Goal: Task Accomplishment & Management: Use online tool/utility

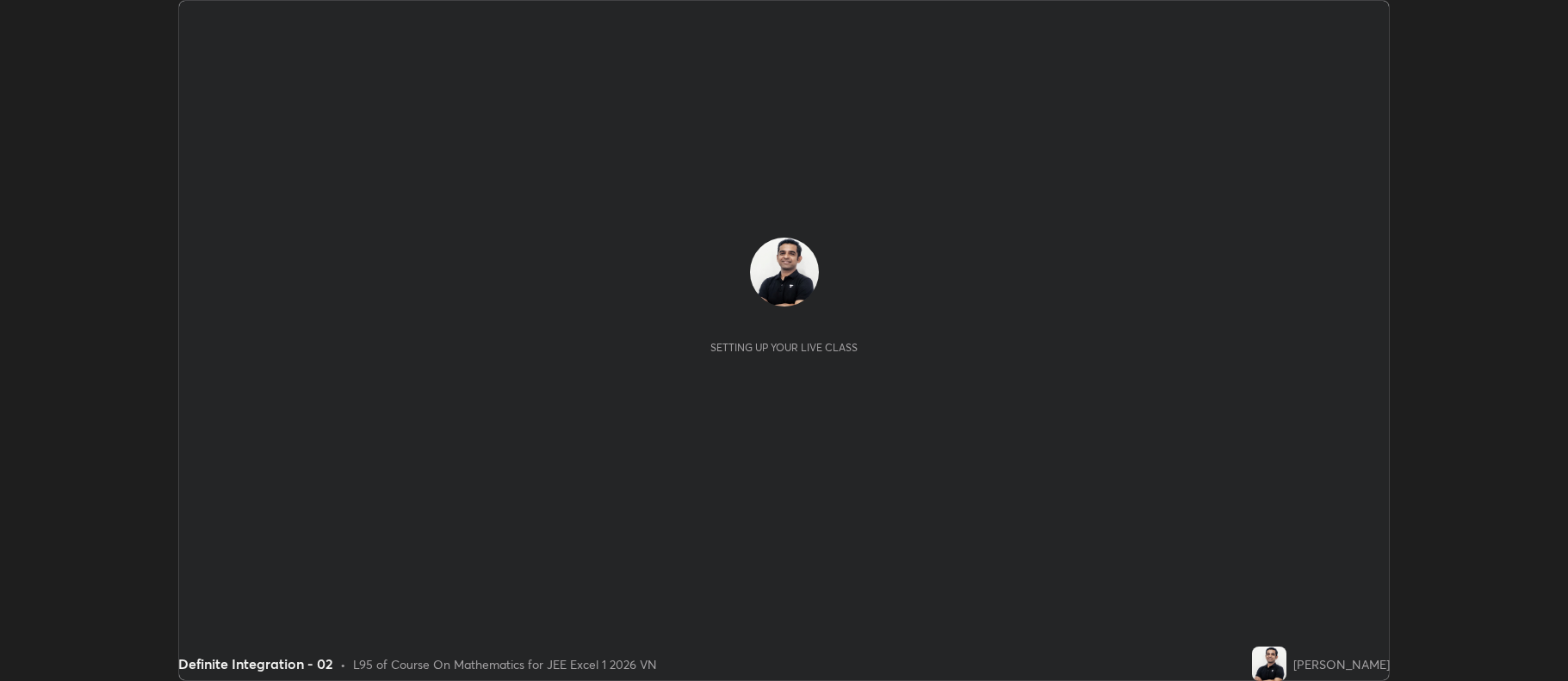
scroll to position [681, 1567]
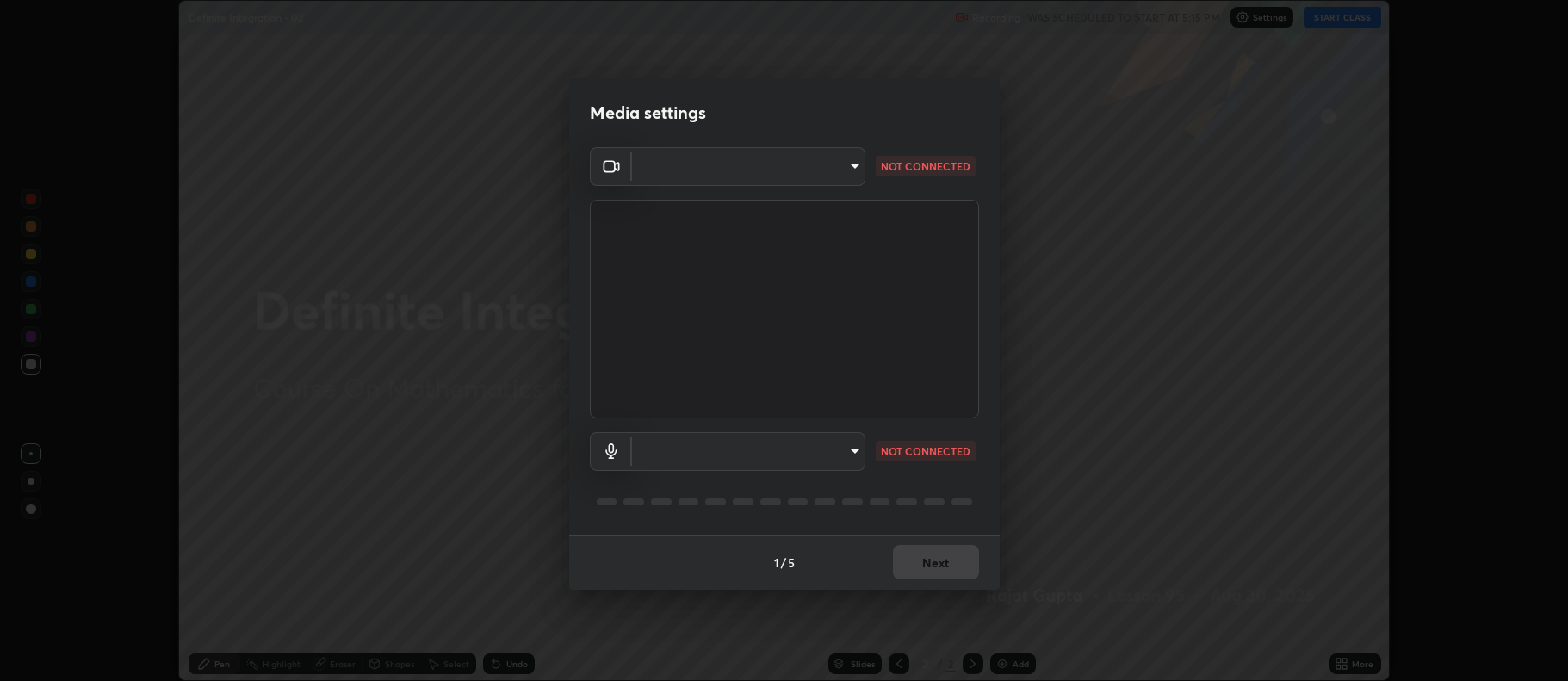
type input "fb2debe9c5af1ad92423b3f8317f14760f836720a6441698d6c320180dcb1688"
type input "default"
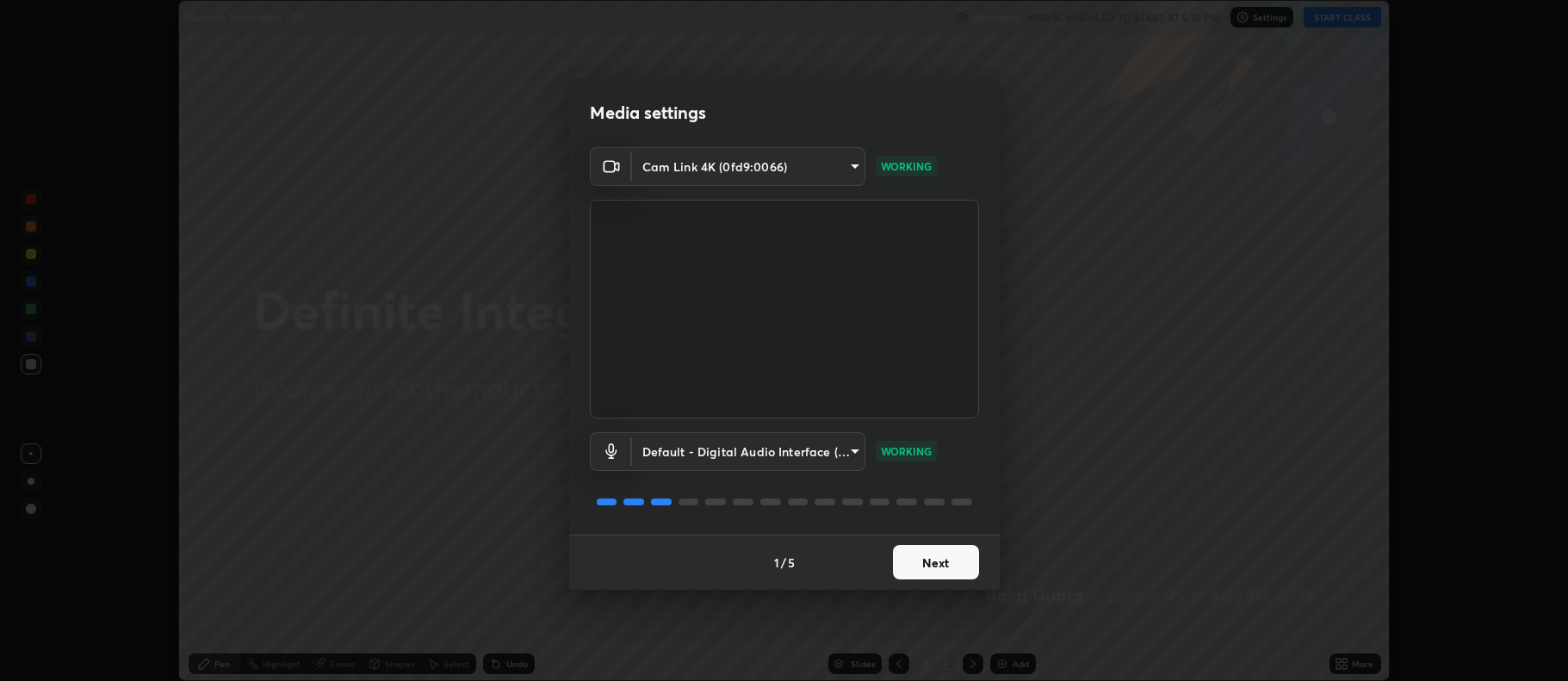
click at [946, 545] on button "Next" at bounding box center [936, 563] width 86 height 35
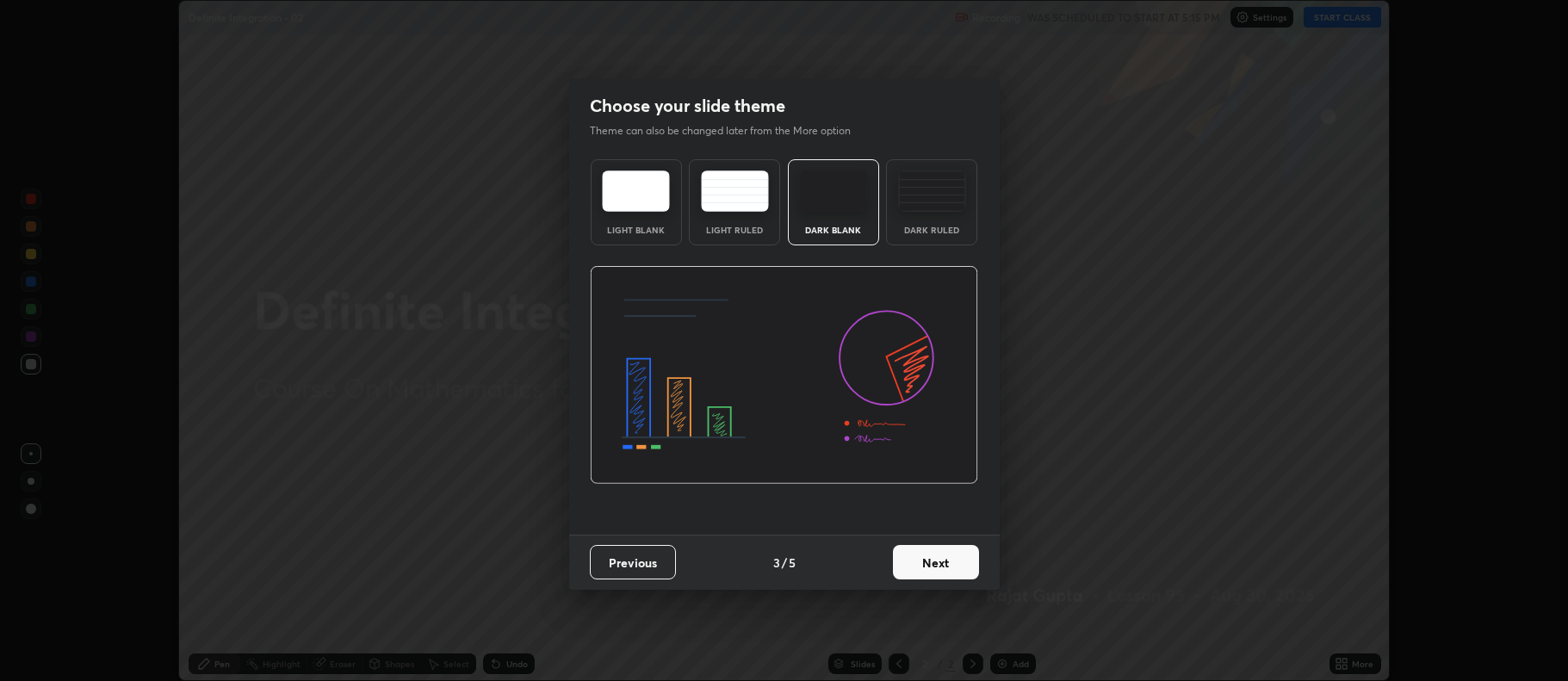
click at [950, 559] on button "Next" at bounding box center [936, 563] width 86 height 35
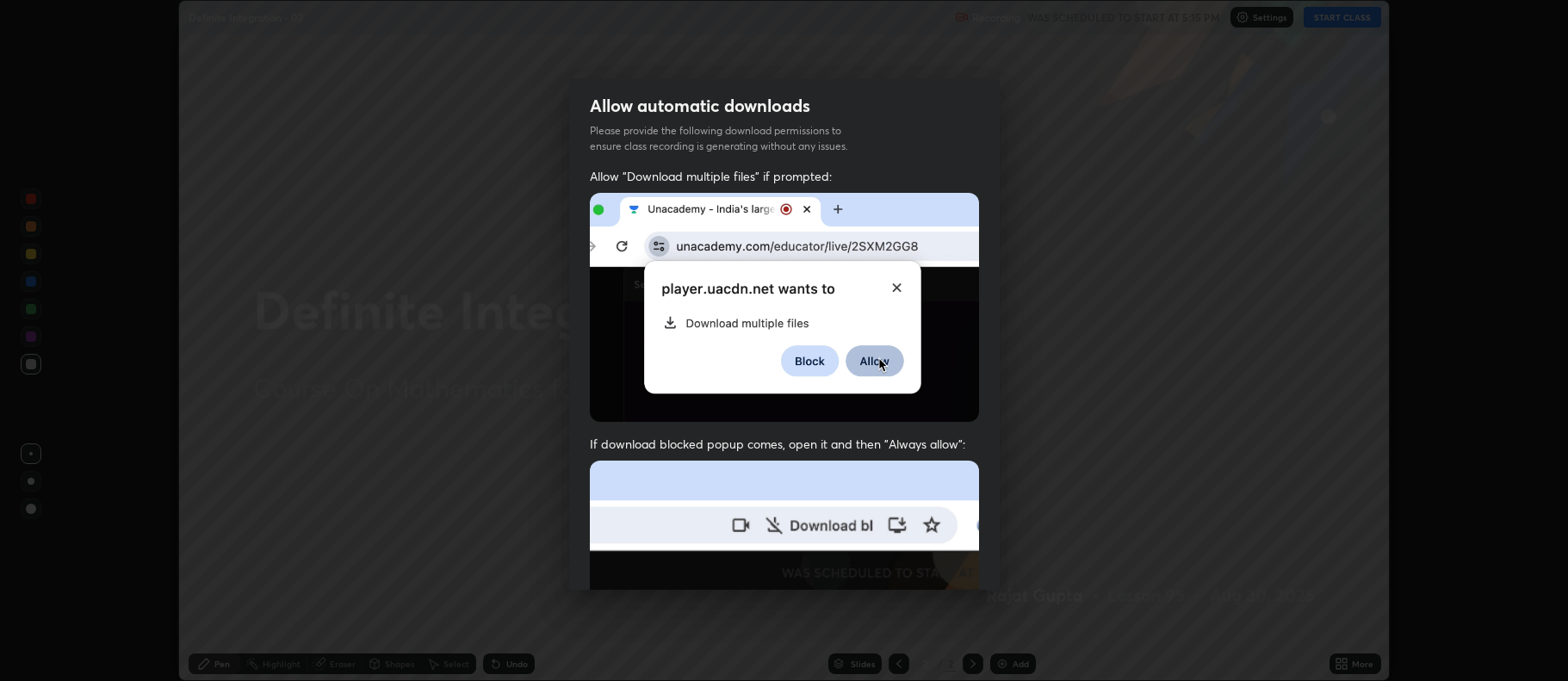
click at [953, 564] on img at bounding box center [784, 648] width 389 height 376
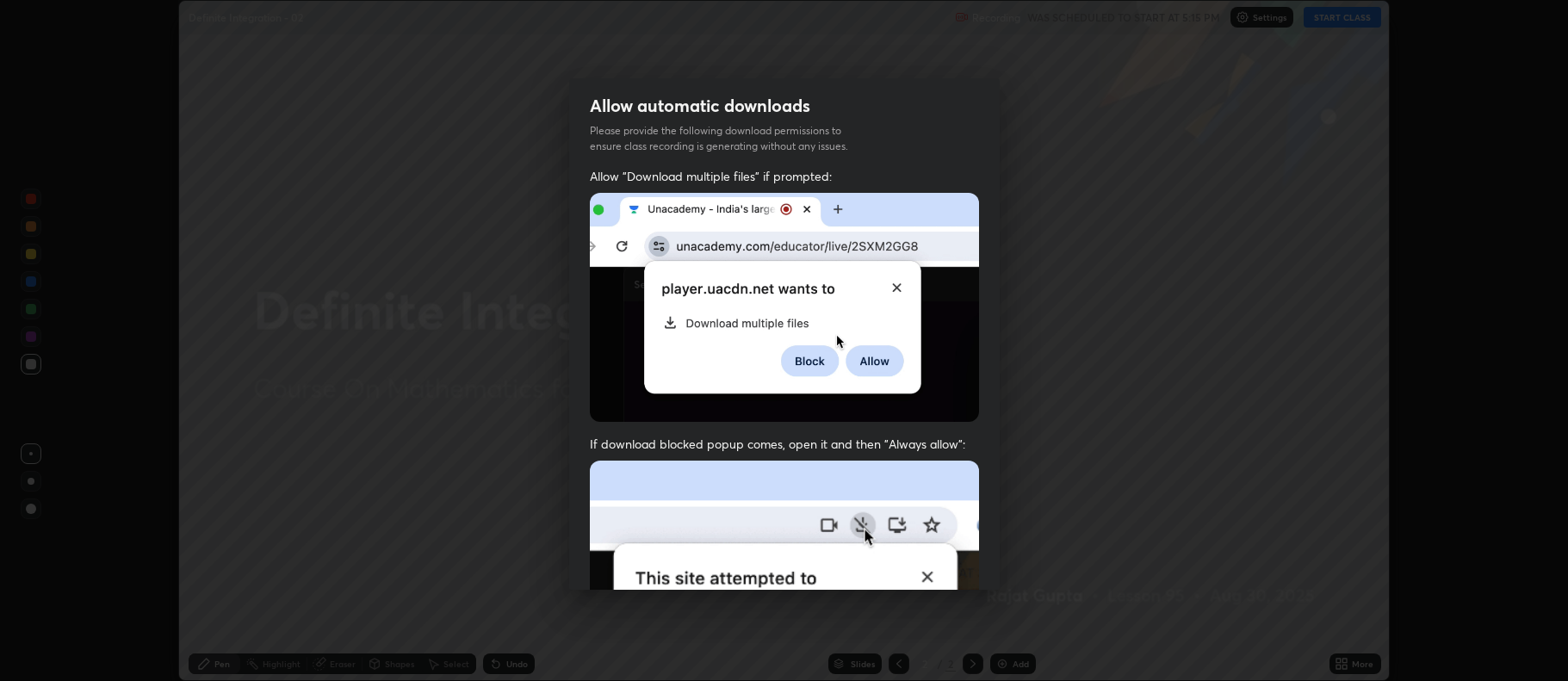
click at [953, 565] on img at bounding box center [784, 648] width 389 height 376
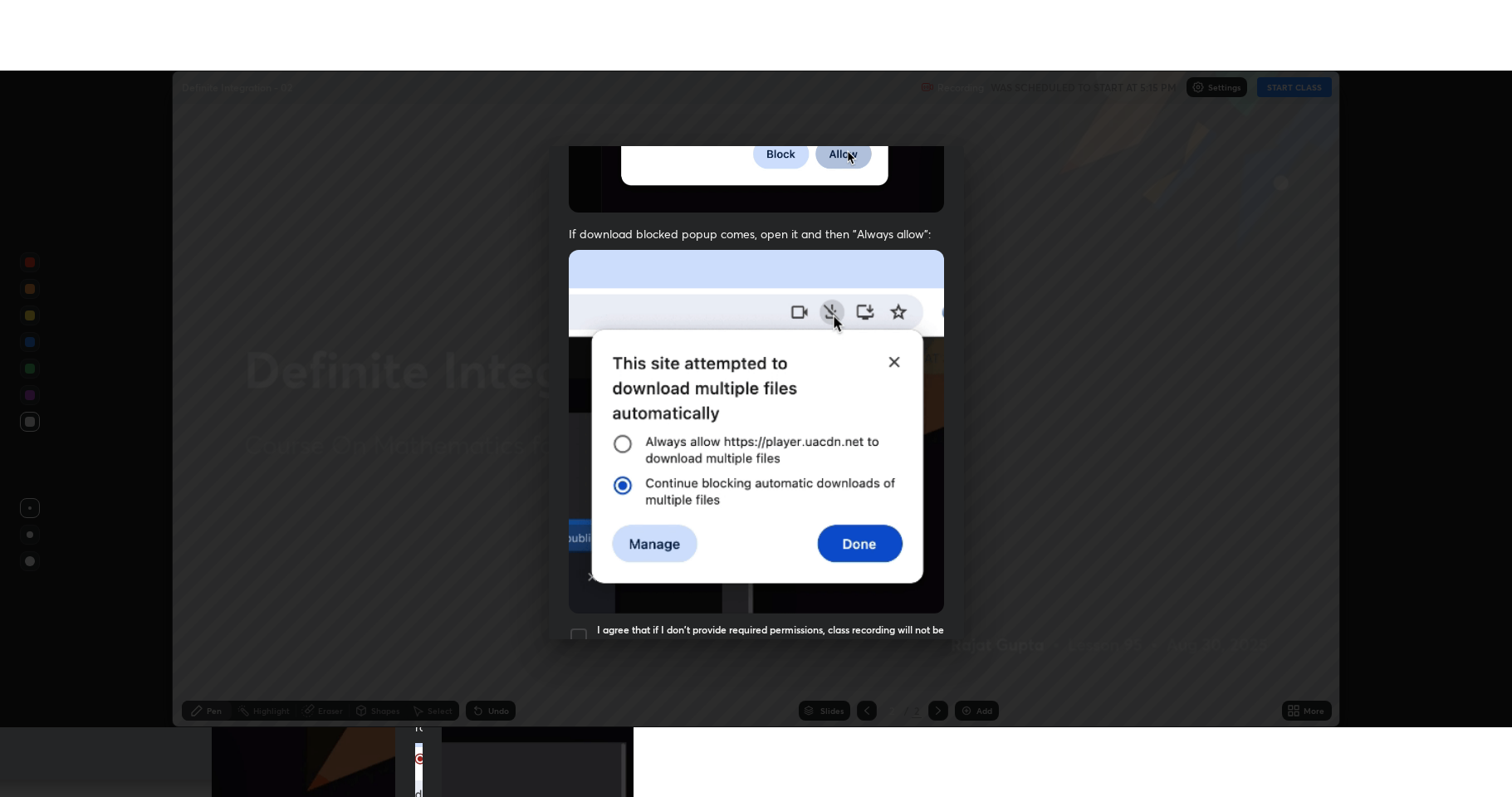
scroll to position [337, 0]
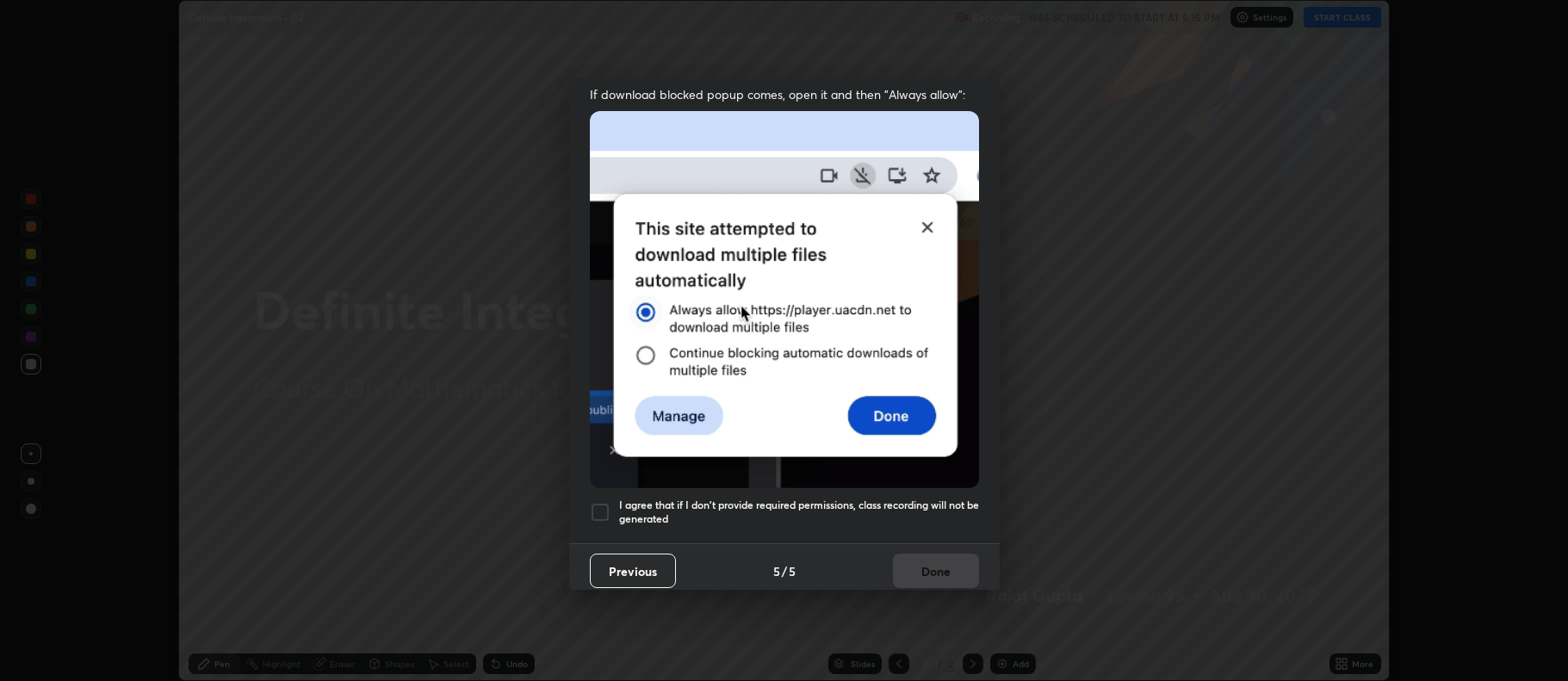
click at [794, 500] on h5 "I agree that if I don't provide required permissions, class recording will not …" at bounding box center [799, 512] width 360 height 27
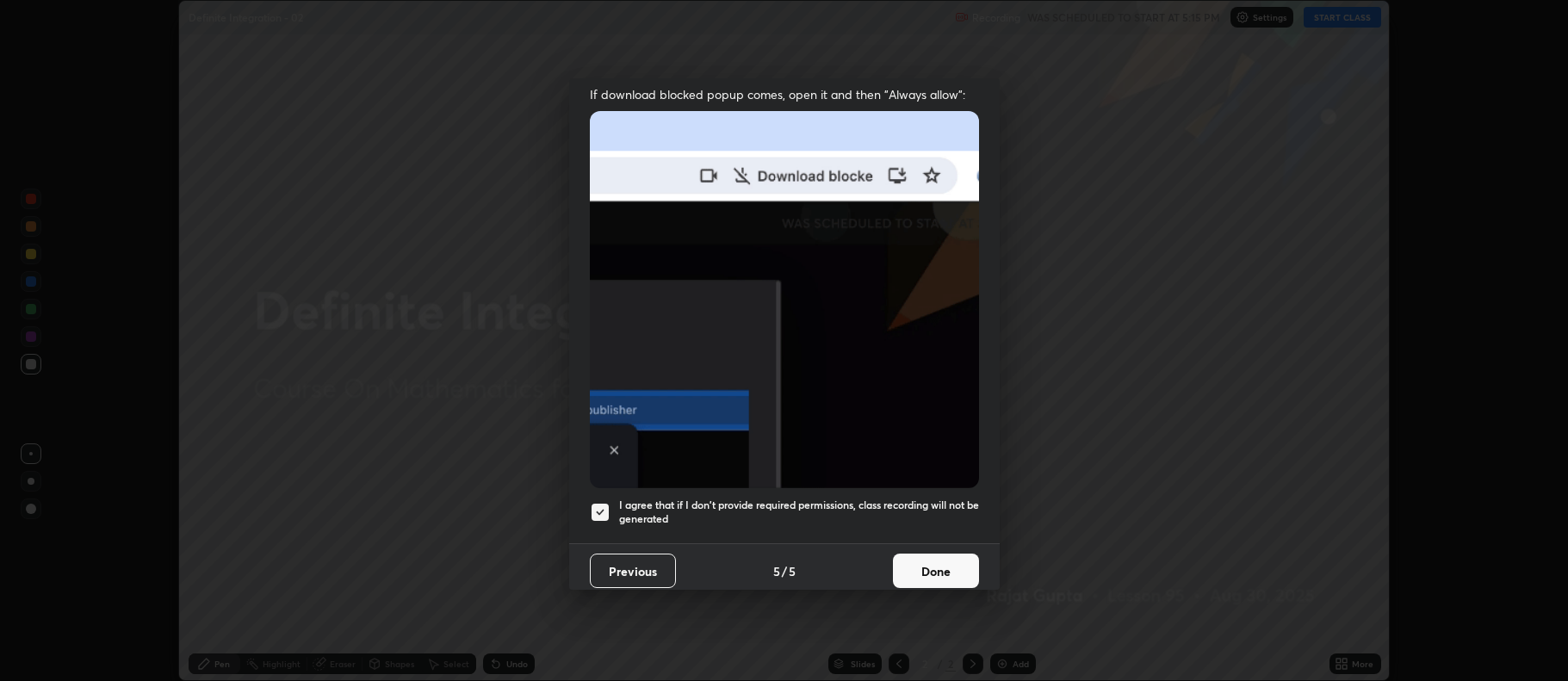
click at [916, 562] on button "Done" at bounding box center [936, 571] width 86 height 35
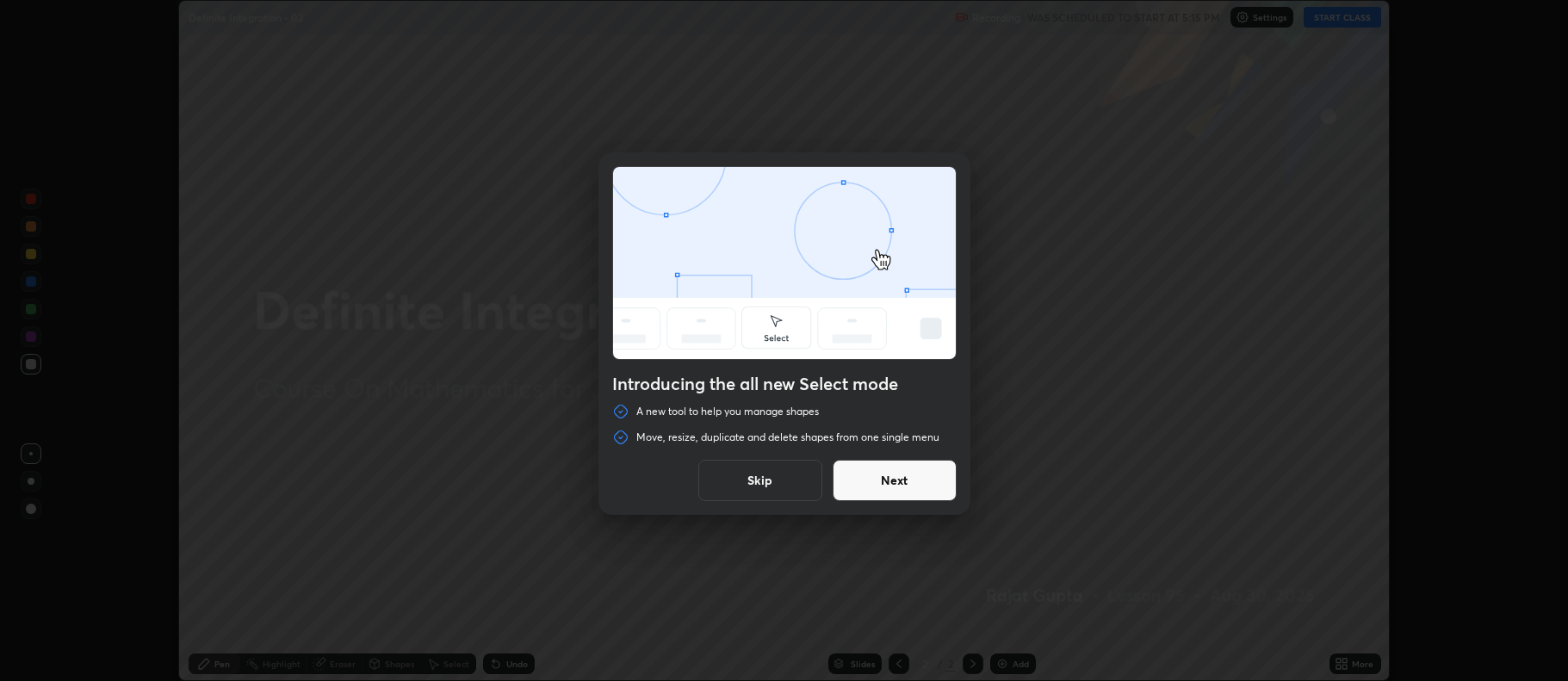
click at [792, 475] on button "Skip" at bounding box center [760, 481] width 124 height 41
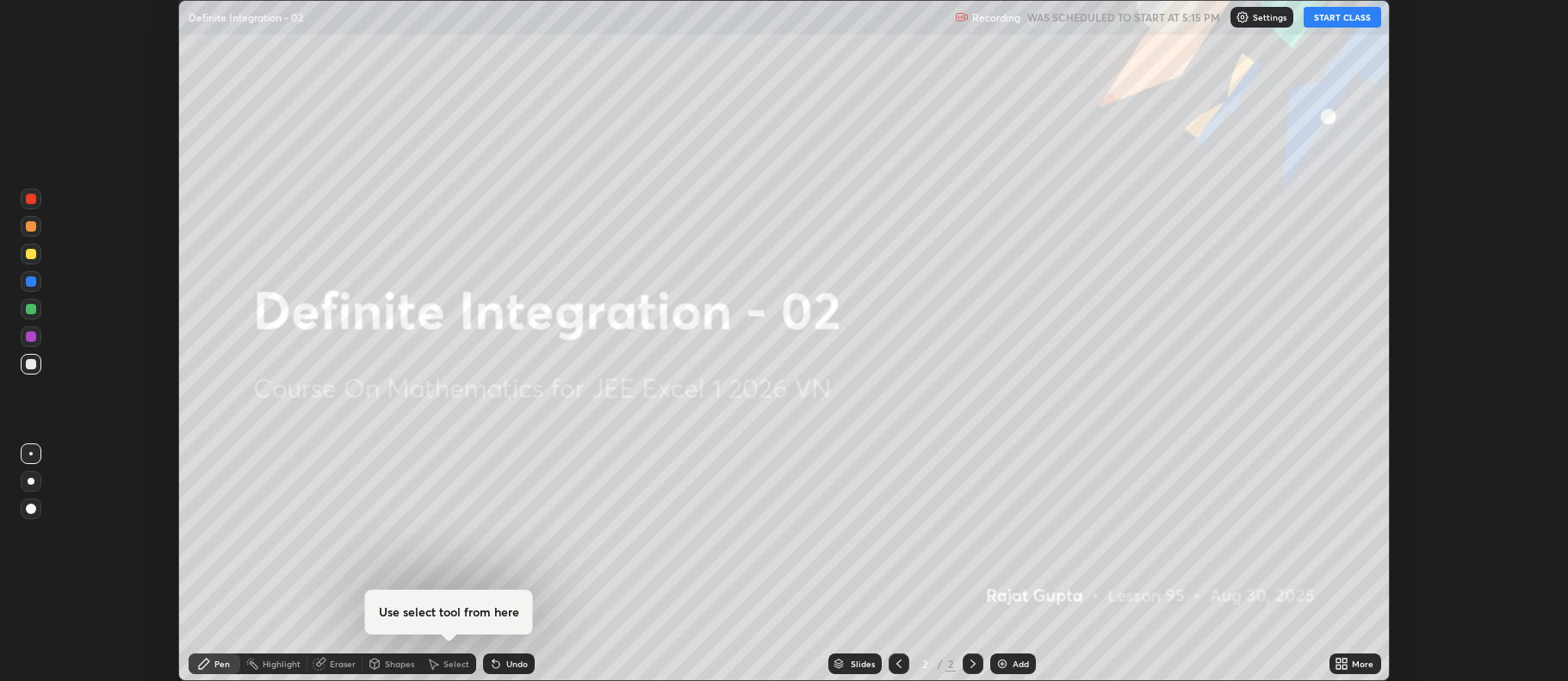
click at [1343, 23] on button "START CLASS" at bounding box center [1342, 17] width 78 height 21
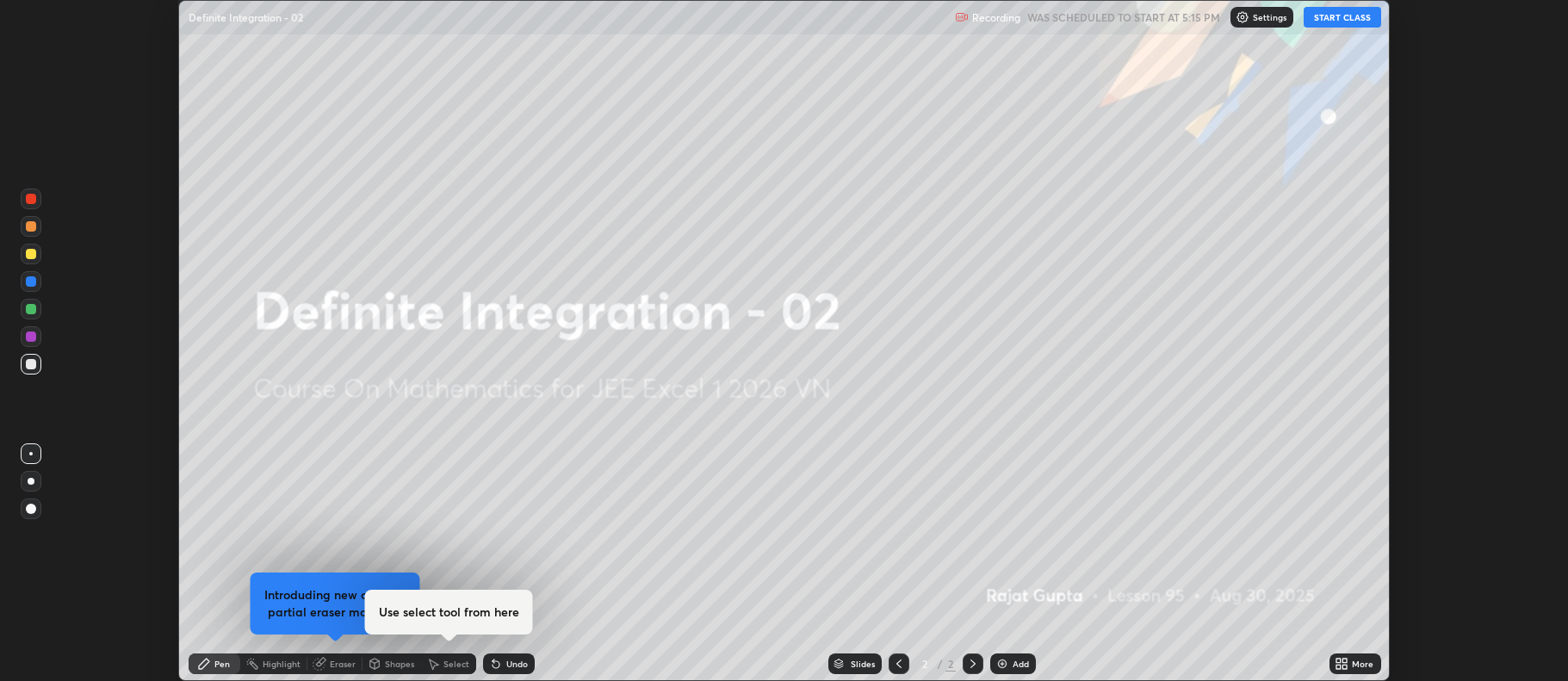
click at [1359, 668] on div "More" at bounding box center [1362, 664] width 22 height 9
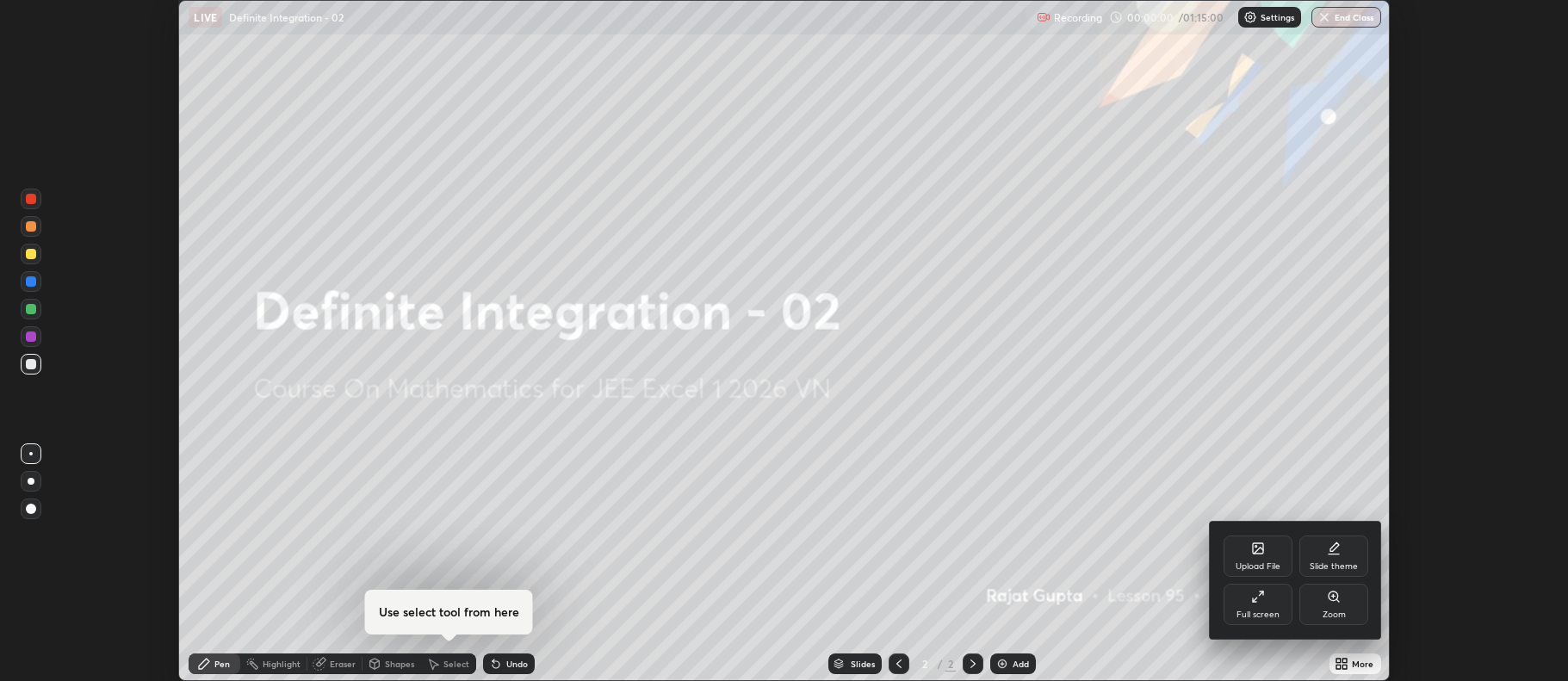
click at [1261, 601] on icon at bounding box center [1258, 596] width 14 height 14
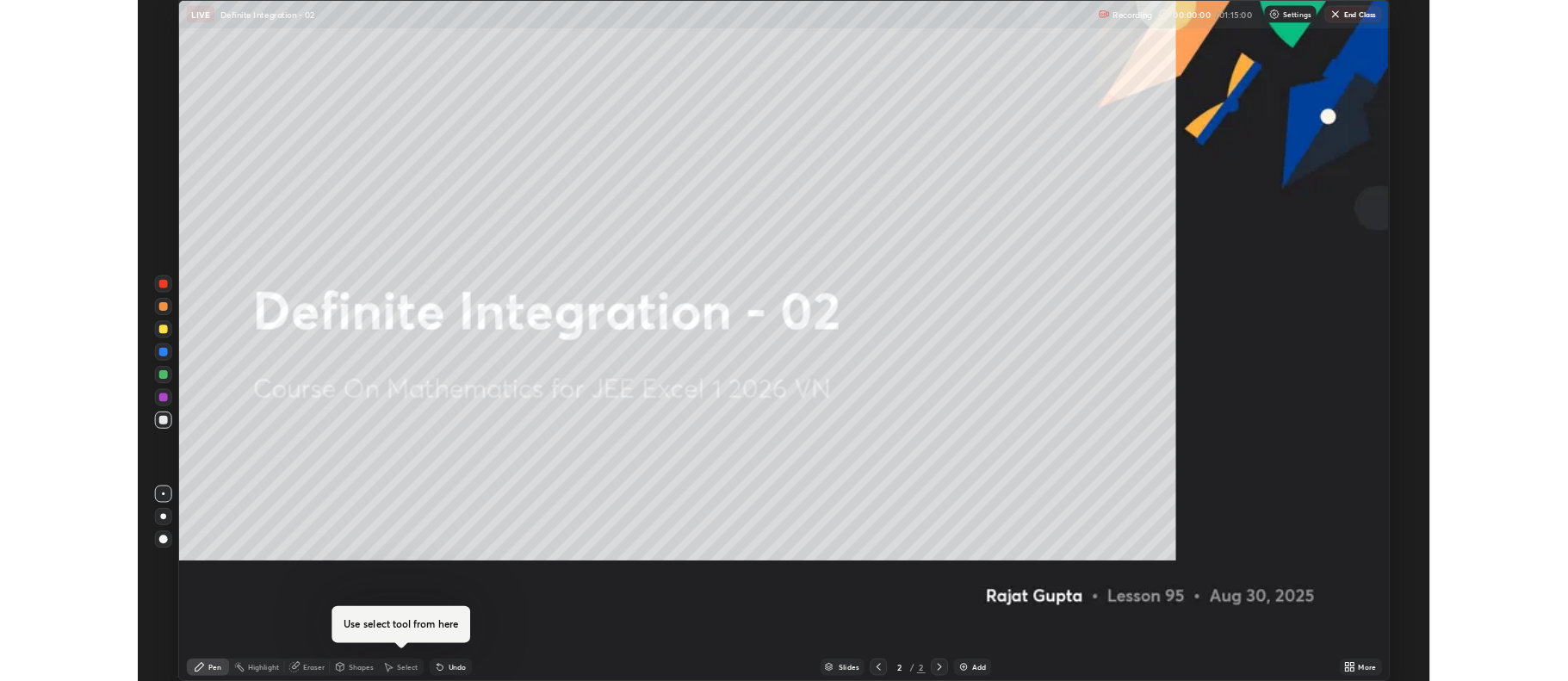
scroll to position [826, 1568]
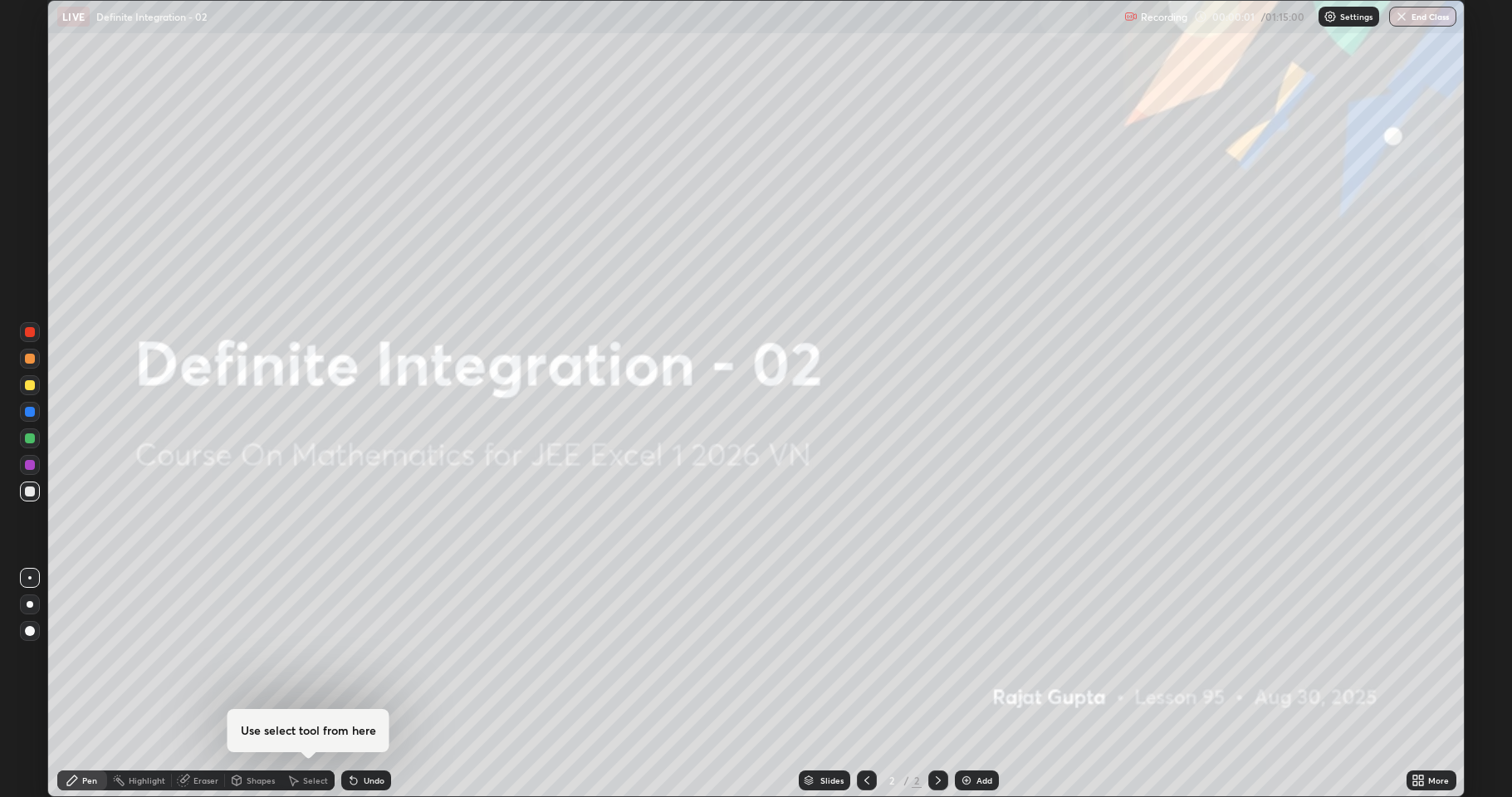
click at [983, 656] on div "Add" at bounding box center [984, 780] width 16 height 8
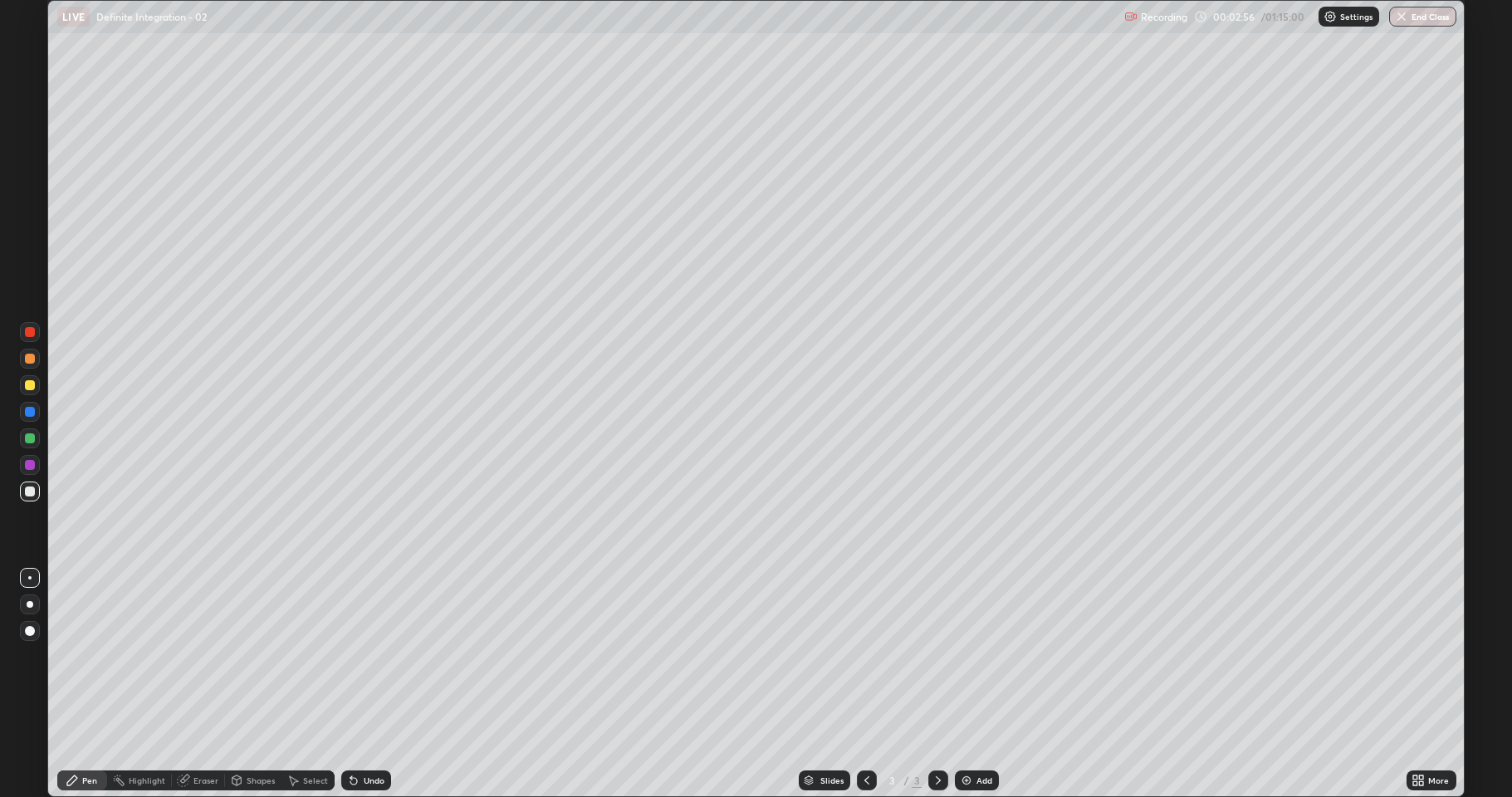
click at [969, 656] on div "Add" at bounding box center [977, 780] width 44 height 20
click at [198, 656] on div "Eraser" at bounding box center [206, 780] width 25 height 8
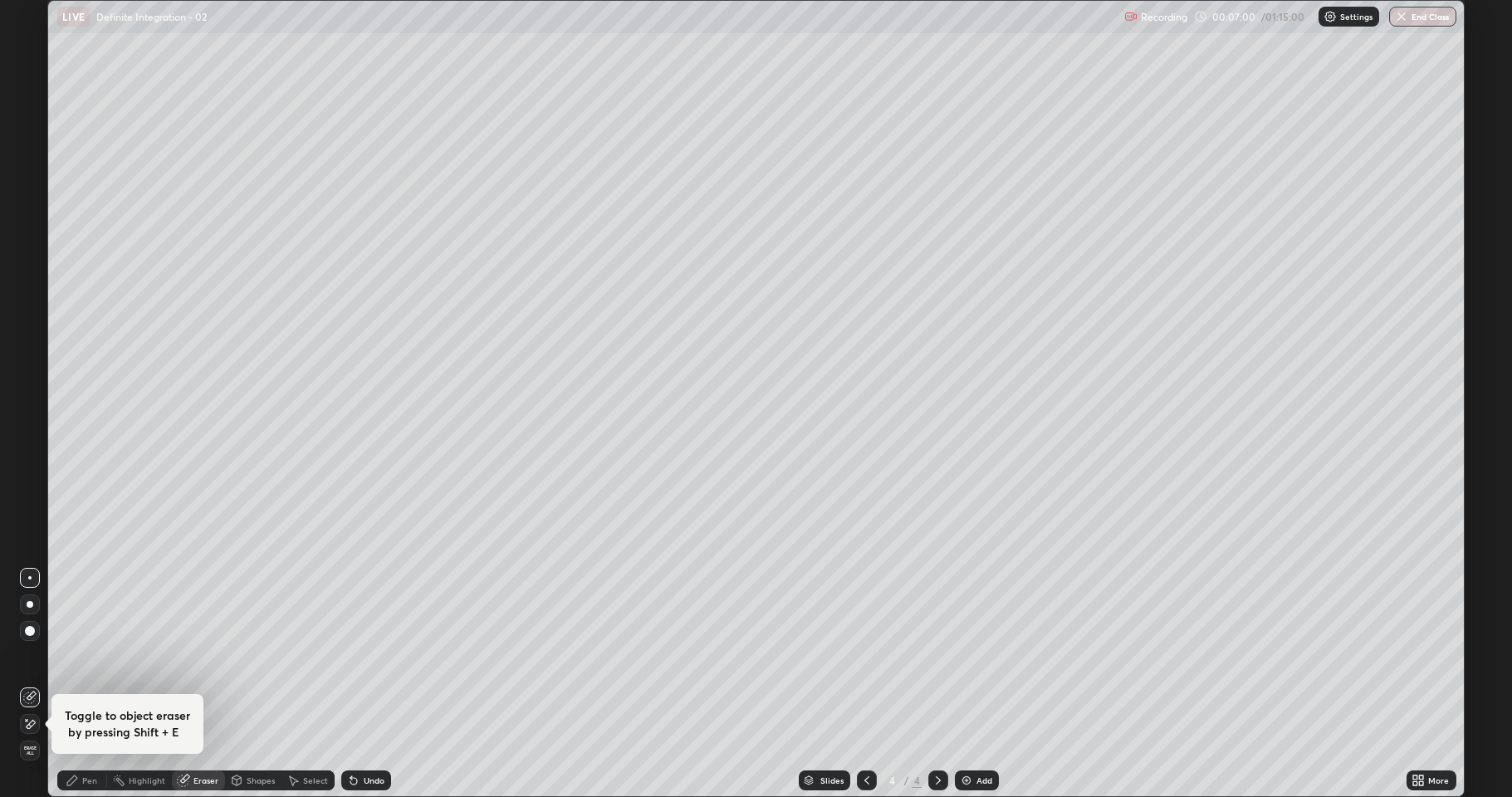
click at [34, 656] on icon at bounding box center [30, 724] width 13 height 14
click at [97, 656] on div "Pen" at bounding box center [83, 780] width 50 height 20
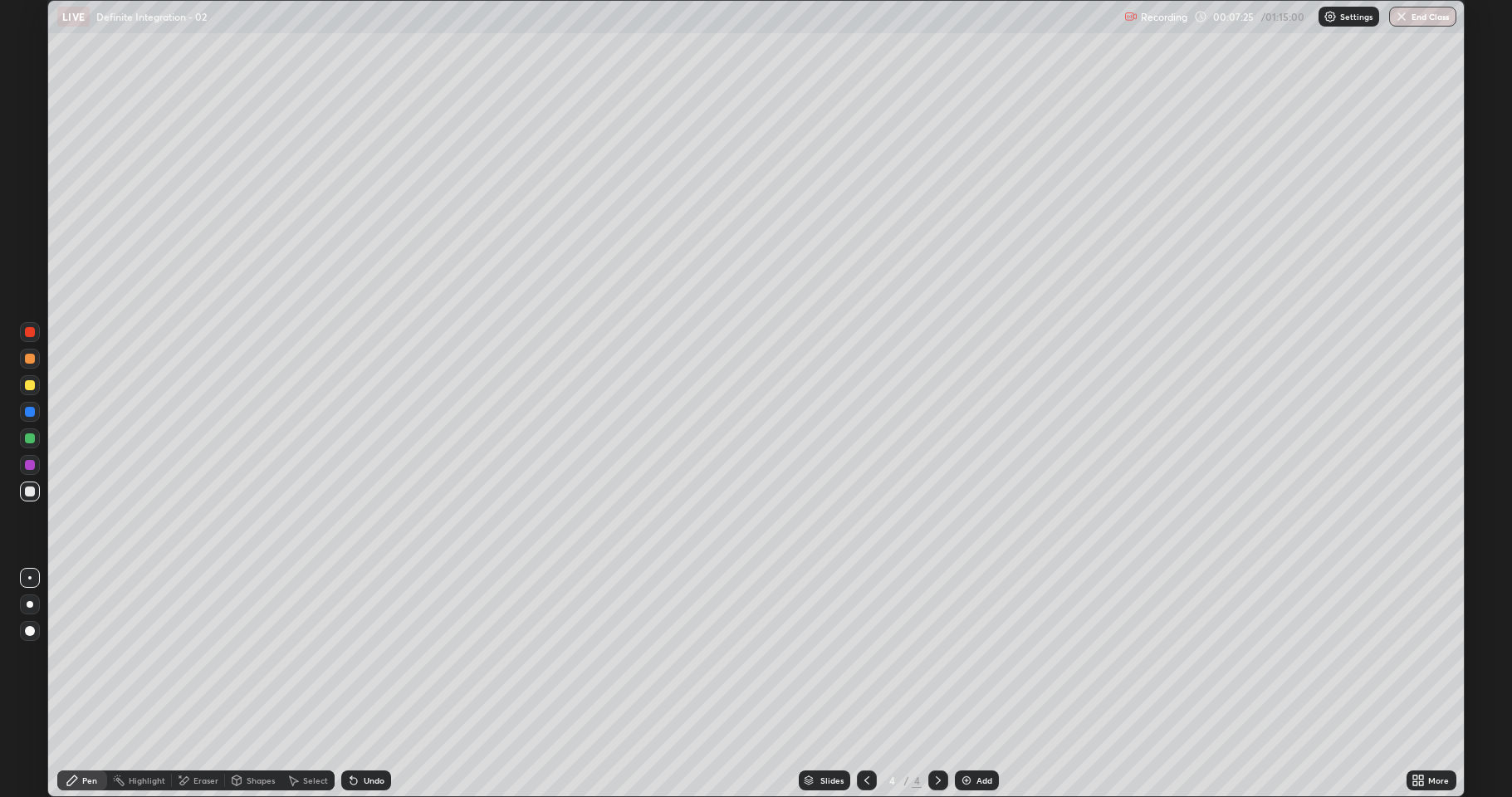
click at [311, 656] on div "Select" at bounding box center [316, 780] width 25 height 8
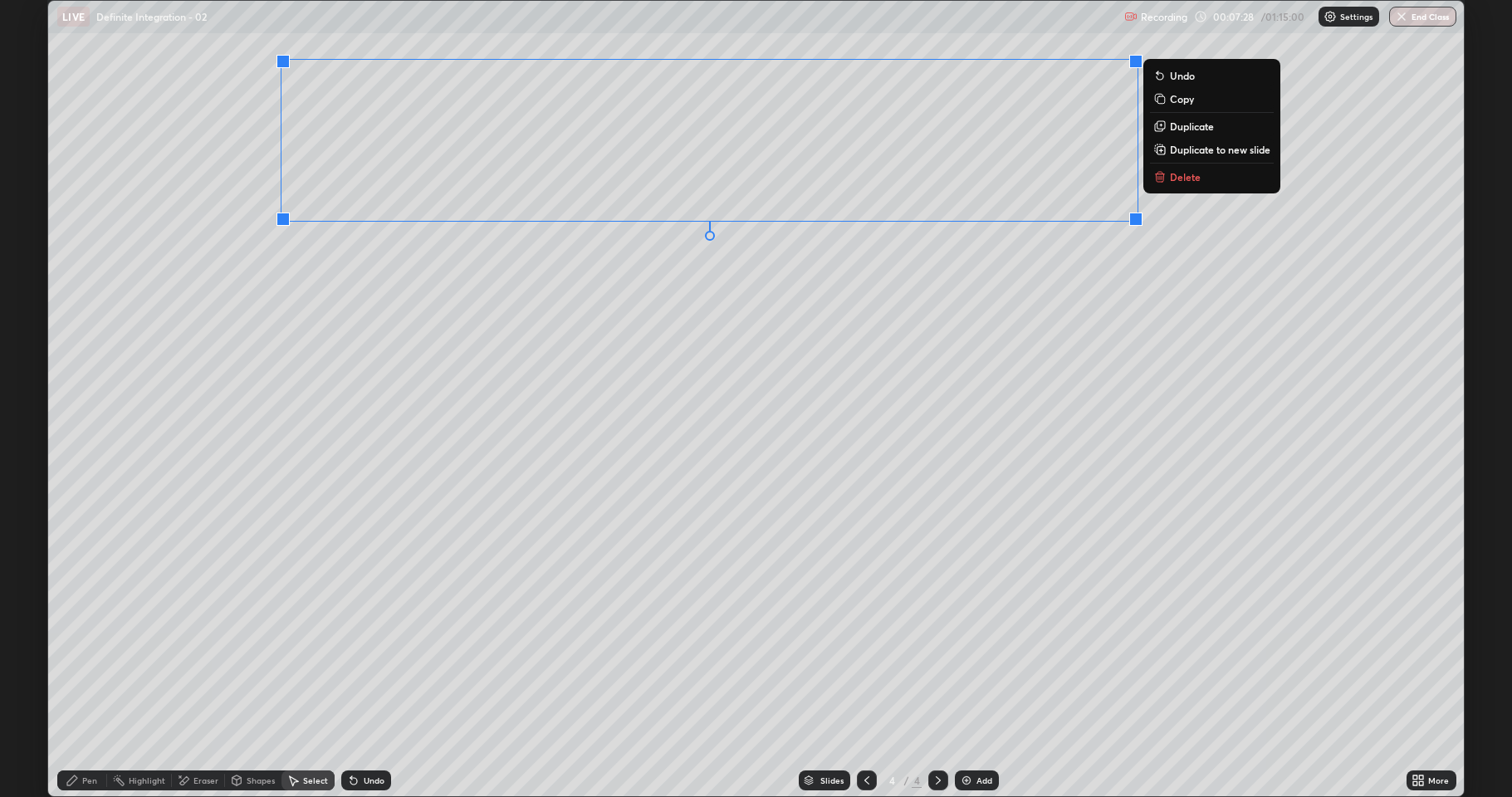
click at [1173, 154] on p "Duplicate to new slide" at bounding box center [1220, 149] width 101 height 13
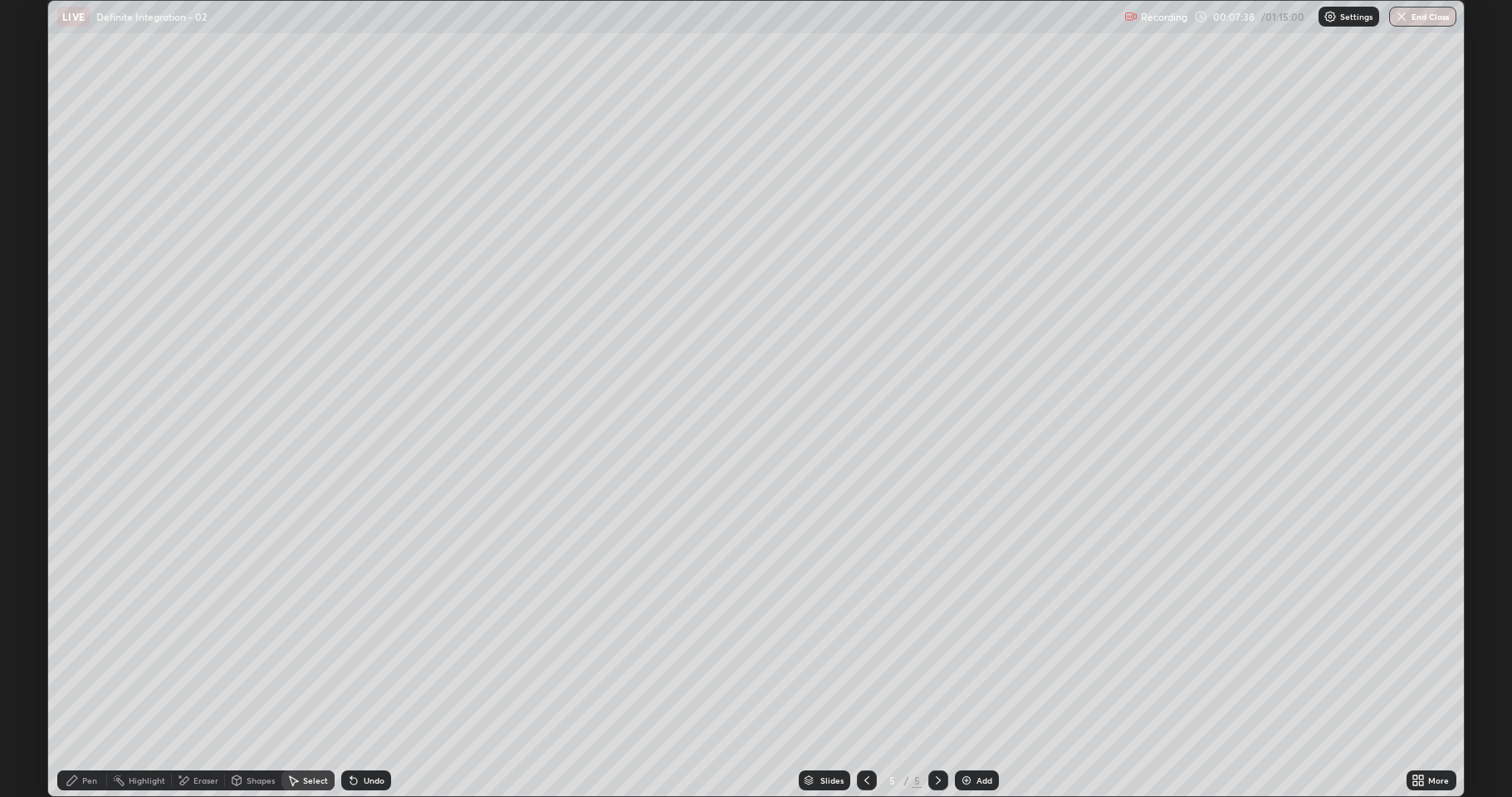
click at [82, 656] on div "Pen" at bounding box center [83, 780] width 50 height 20
click at [367, 656] on div "Undo" at bounding box center [366, 780] width 50 height 20
click at [369, 656] on div "Undo" at bounding box center [366, 780] width 50 height 20
click at [365, 656] on div "Undo" at bounding box center [366, 780] width 50 height 20
click at [362, 656] on div "Undo" at bounding box center [366, 780] width 50 height 20
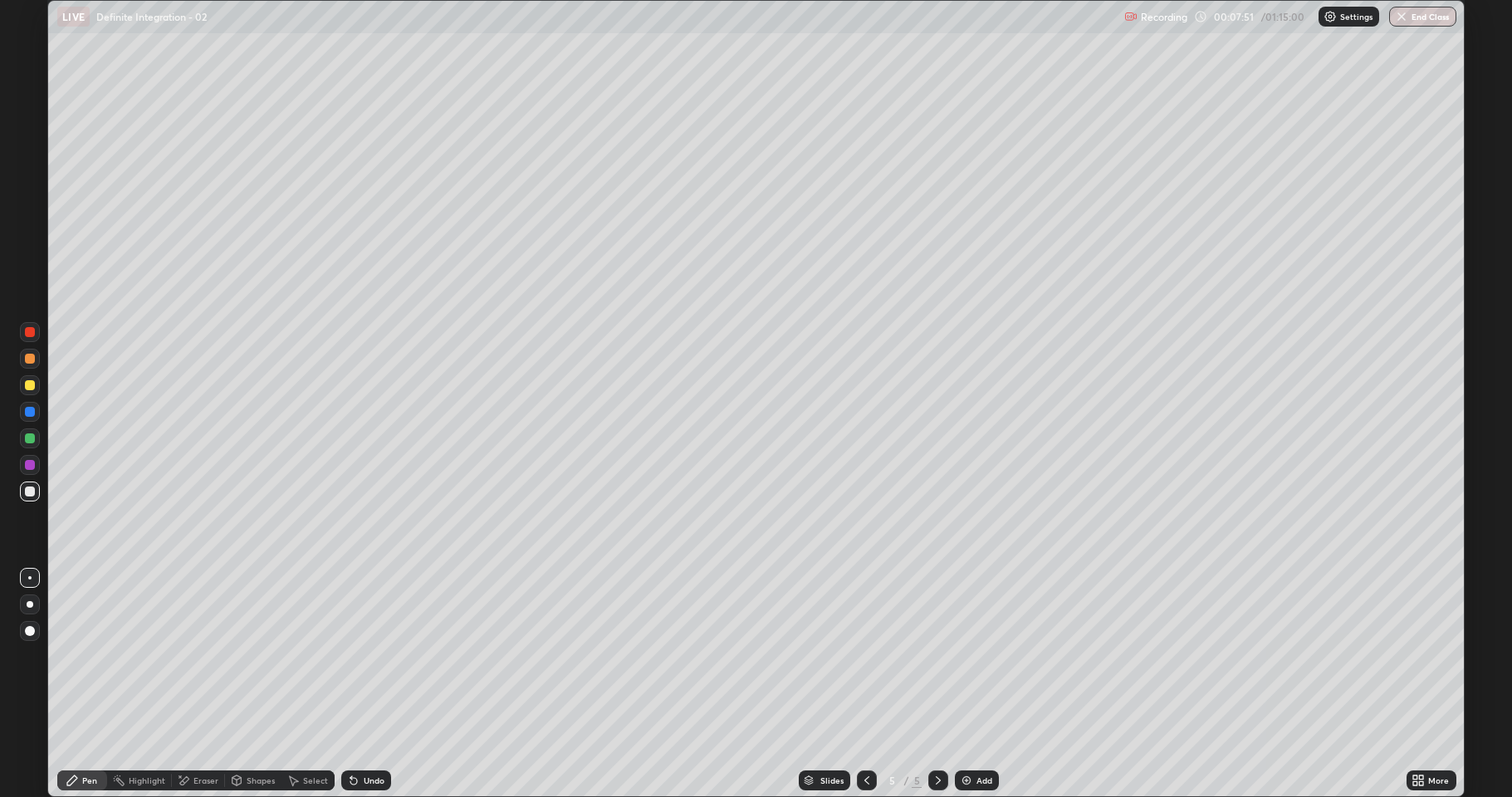
click at [362, 656] on div "Undo" at bounding box center [366, 780] width 50 height 20
click at [375, 656] on div "Undo" at bounding box center [373, 780] width 21 height 8
click at [377, 656] on div "Undo" at bounding box center [373, 780] width 21 height 8
click at [376, 656] on div "Undo" at bounding box center [373, 780] width 21 height 8
click at [375, 656] on div "Undo" at bounding box center [373, 780] width 21 height 8
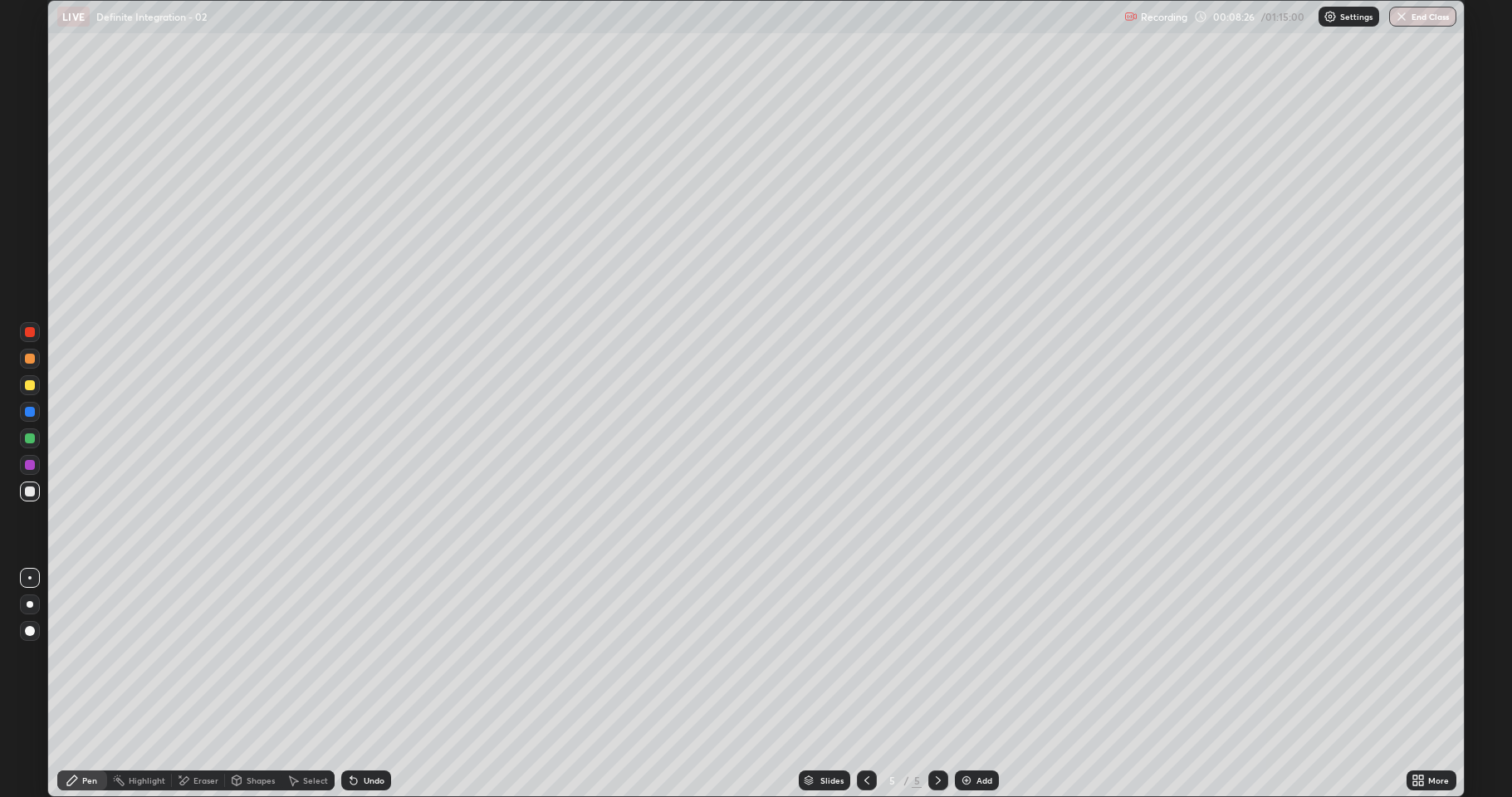
click at [377, 656] on div "Undo" at bounding box center [366, 780] width 50 height 20
click at [378, 656] on div "Undo" at bounding box center [366, 780] width 50 height 20
click at [379, 656] on div "Undo" at bounding box center [366, 780] width 50 height 20
click at [381, 656] on div "Undo" at bounding box center [363, 780] width 57 height 33
click at [380, 656] on div "Undo" at bounding box center [363, 780] width 57 height 33
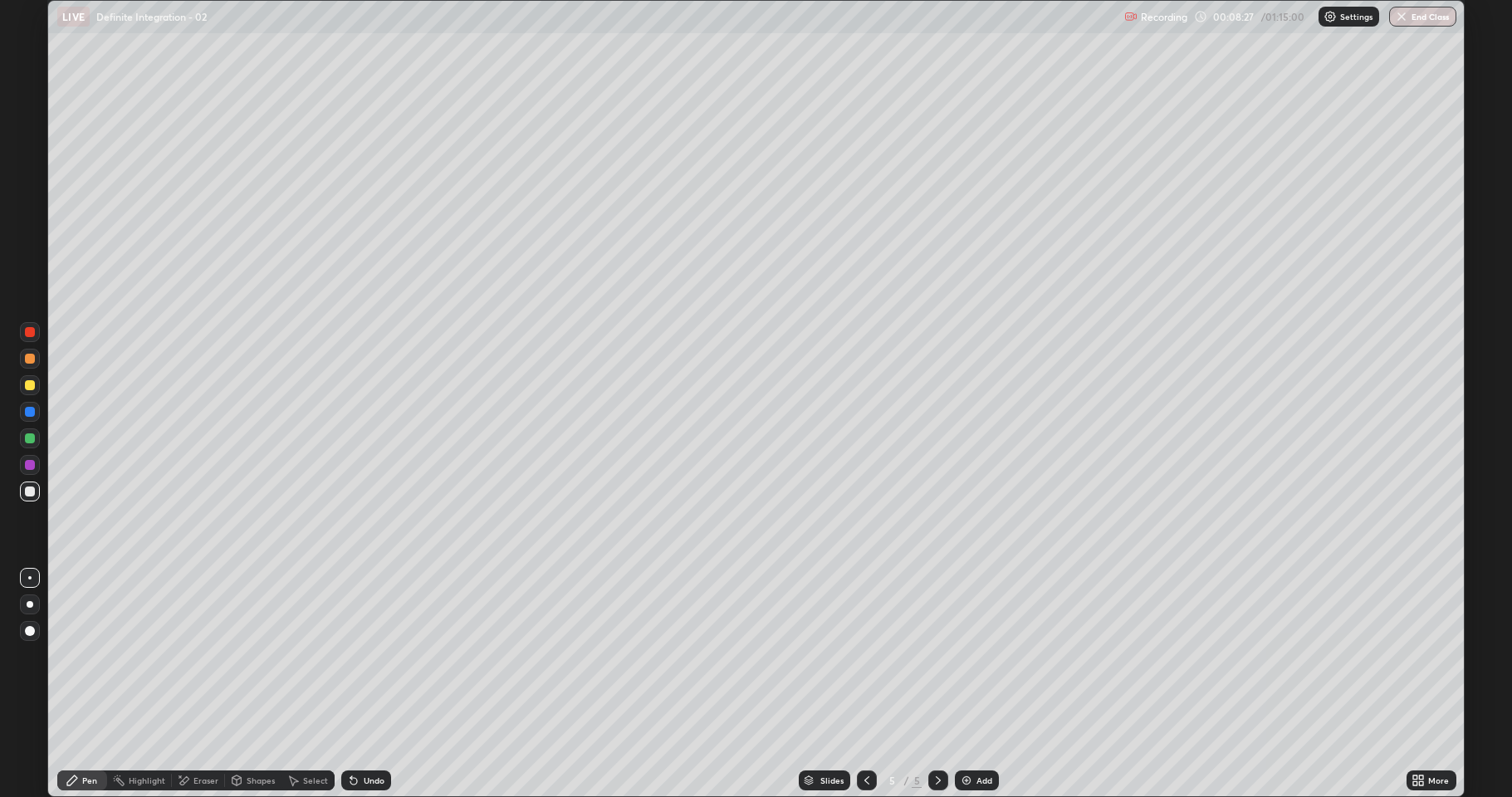
click at [381, 656] on div "Undo" at bounding box center [363, 780] width 57 height 33
click at [944, 656] on div at bounding box center [939, 780] width 20 height 33
click at [866, 656] on icon at bounding box center [867, 780] width 13 height 13
click at [934, 656] on icon at bounding box center [939, 780] width 13 height 13
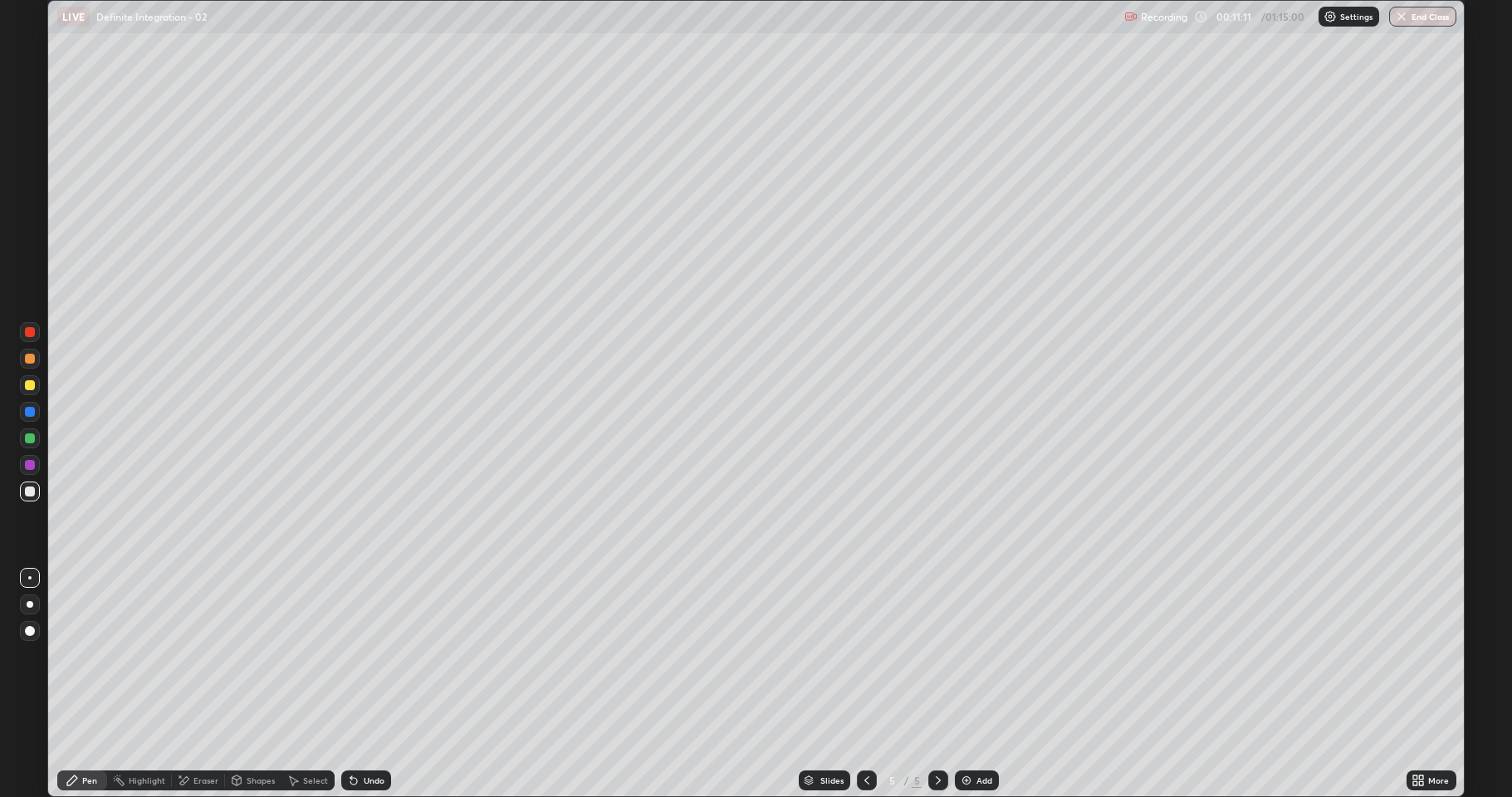
click at [977, 656] on div "Add" at bounding box center [977, 780] width 44 height 20
click at [374, 656] on div "Undo" at bounding box center [373, 780] width 21 height 8
click at [372, 656] on div "Undo" at bounding box center [373, 780] width 21 height 8
click at [218, 656] on div "Eraser" at bounding box center [198, 780] width 53 height 20
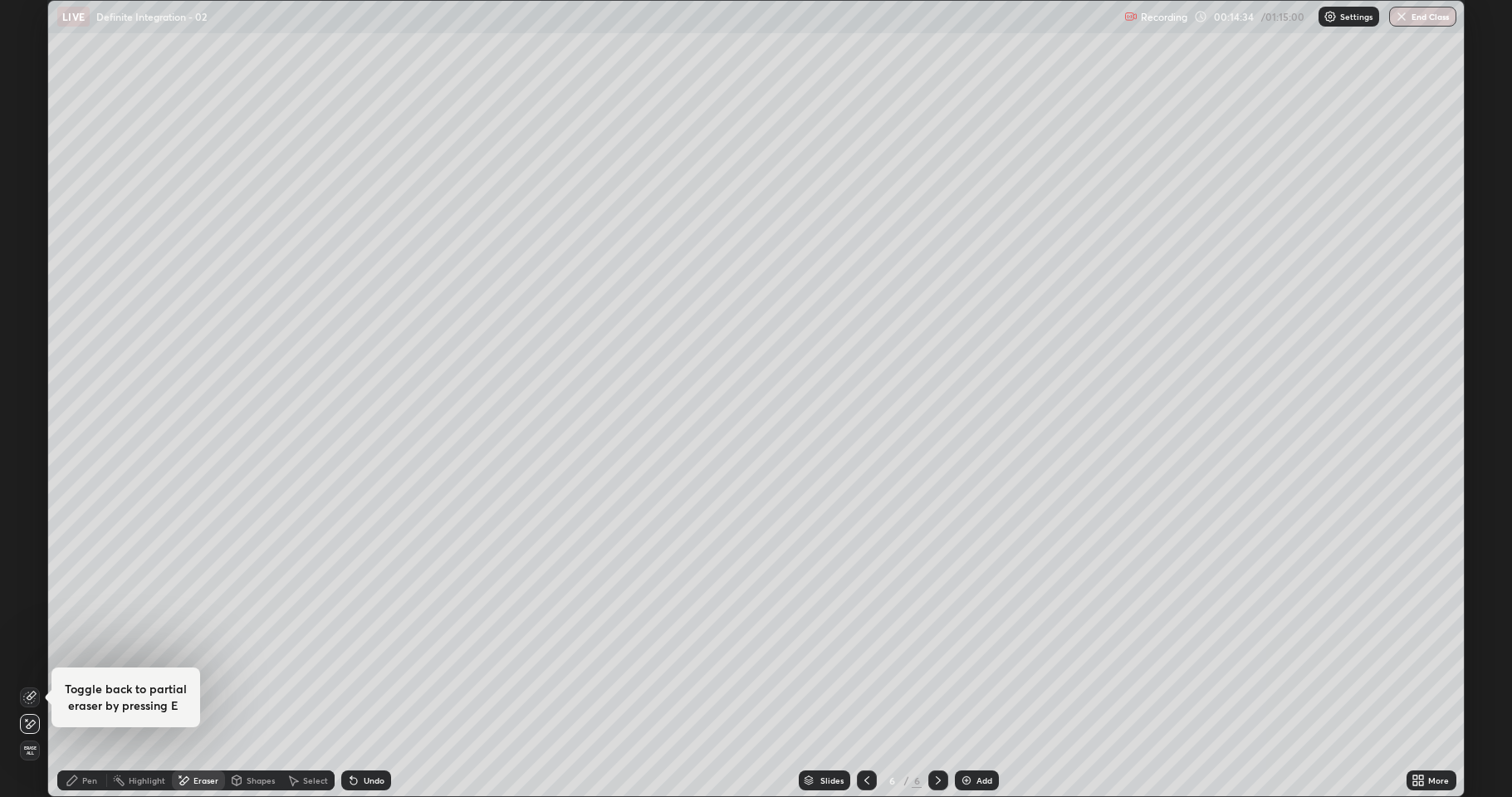
click at [95, 656] on div "Pen" at bounding box center [90, 780] width 15 height 8
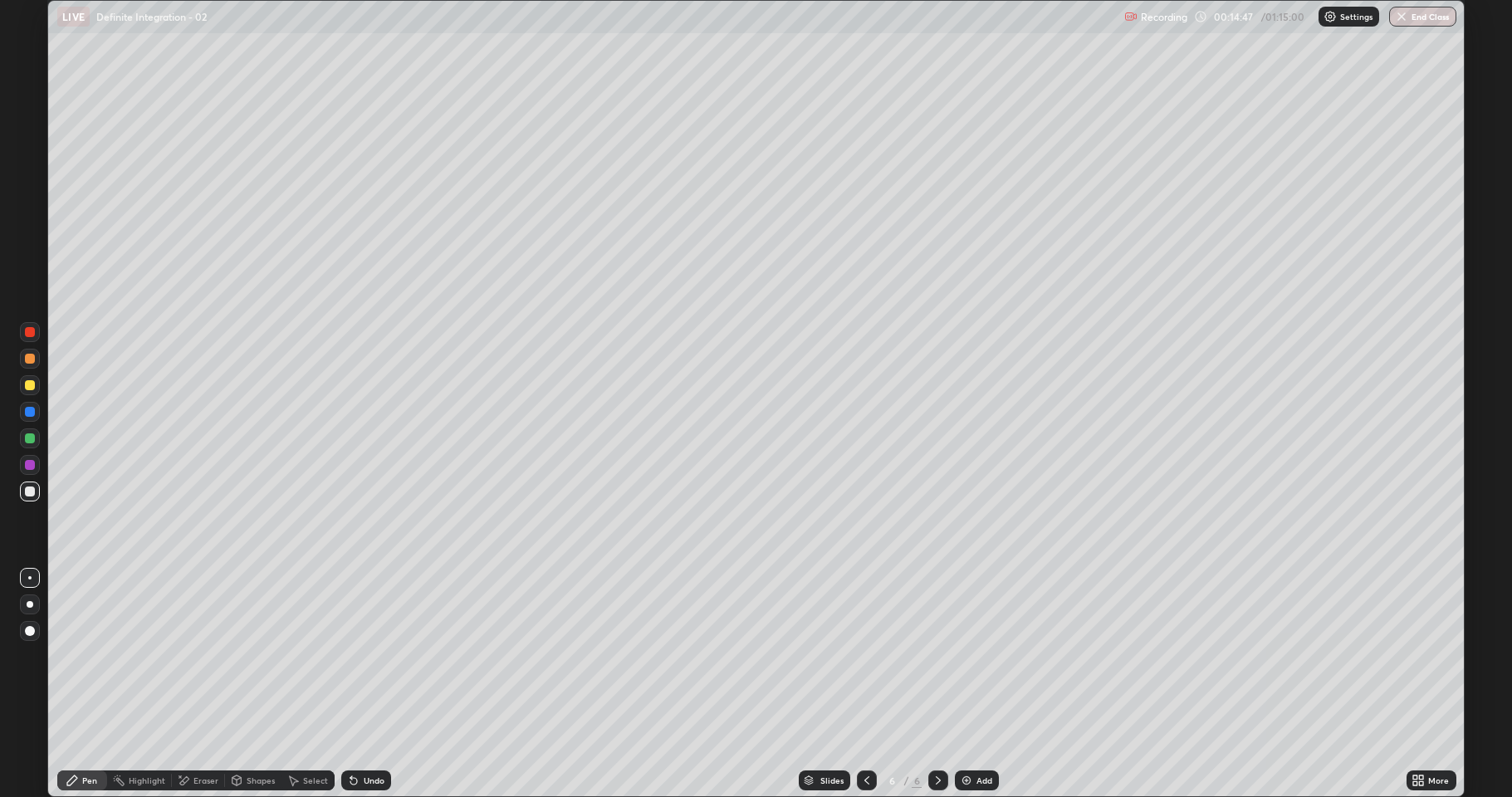
click at [198, 656] on div "Eraser" at bounding box center [206, 780] width 25 height 8
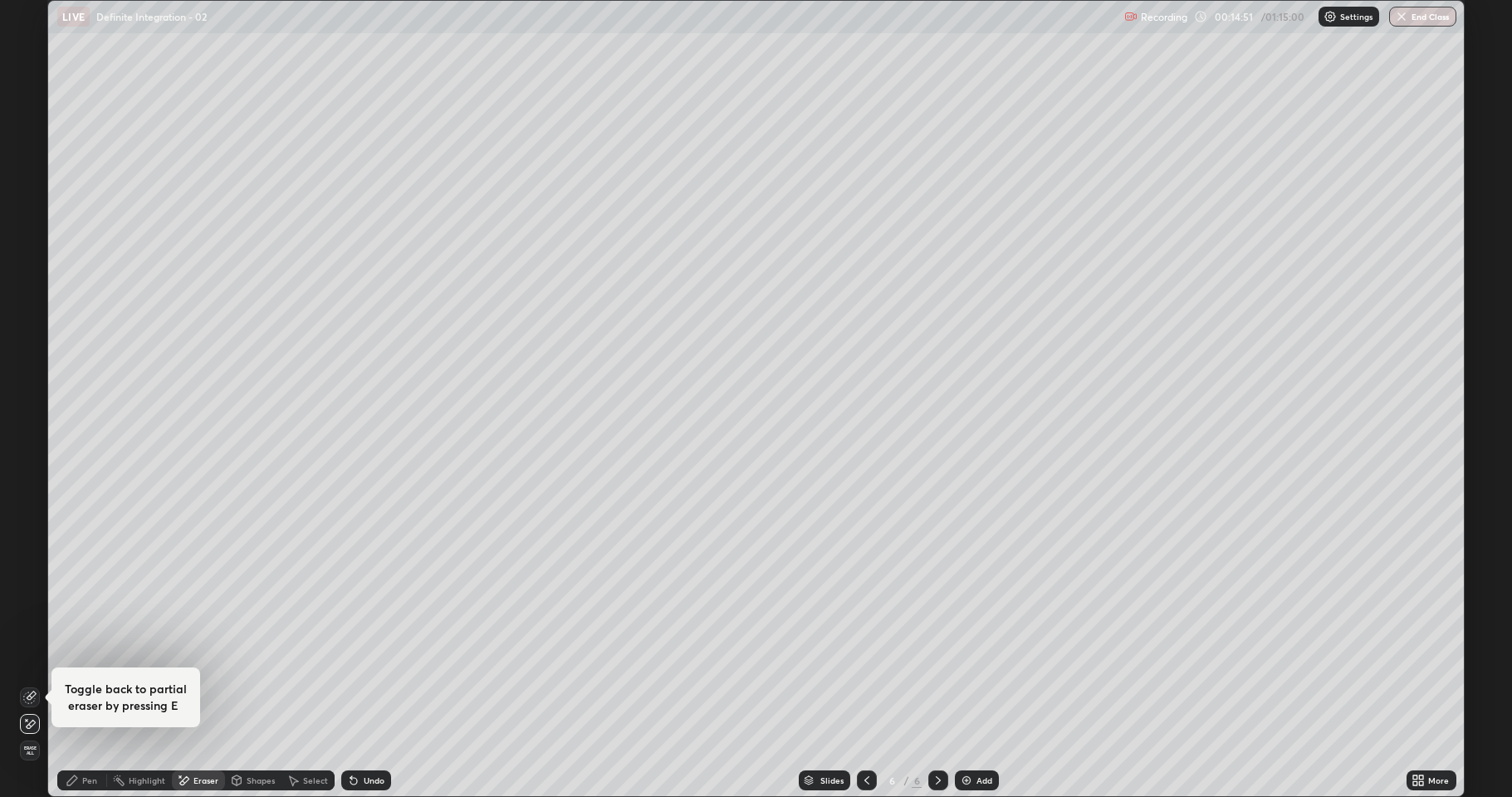
click at [79, 656] on div "Pen" at bounding box center [83, 780] width 50 height 20
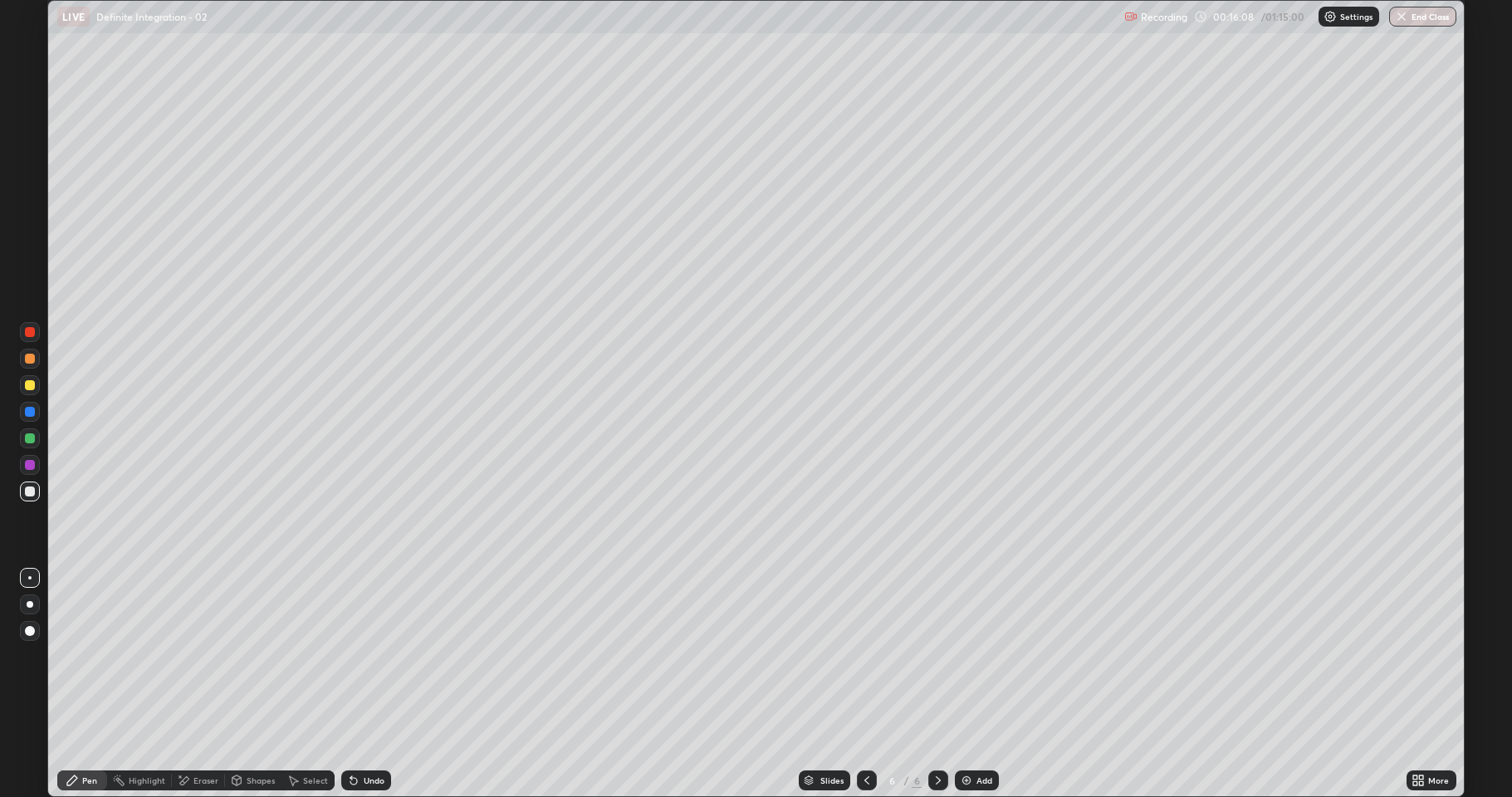
click at [372, 656] on div "Undo" at bounding box center [373, 780] width 21 height 8
click at [370, 656] on div "Undo" at bounding box center [373, 780] width 21 height 8
click at [376, 656] on div "Undo" at bounding box center [363, 780] width 57 height 33
click at [384, 656] on div "Undo" at bounding box center [366, 780] width 50 height 20
click at [987, 656] on div "Add" at bounding box center [984, 780] width 16 height 8
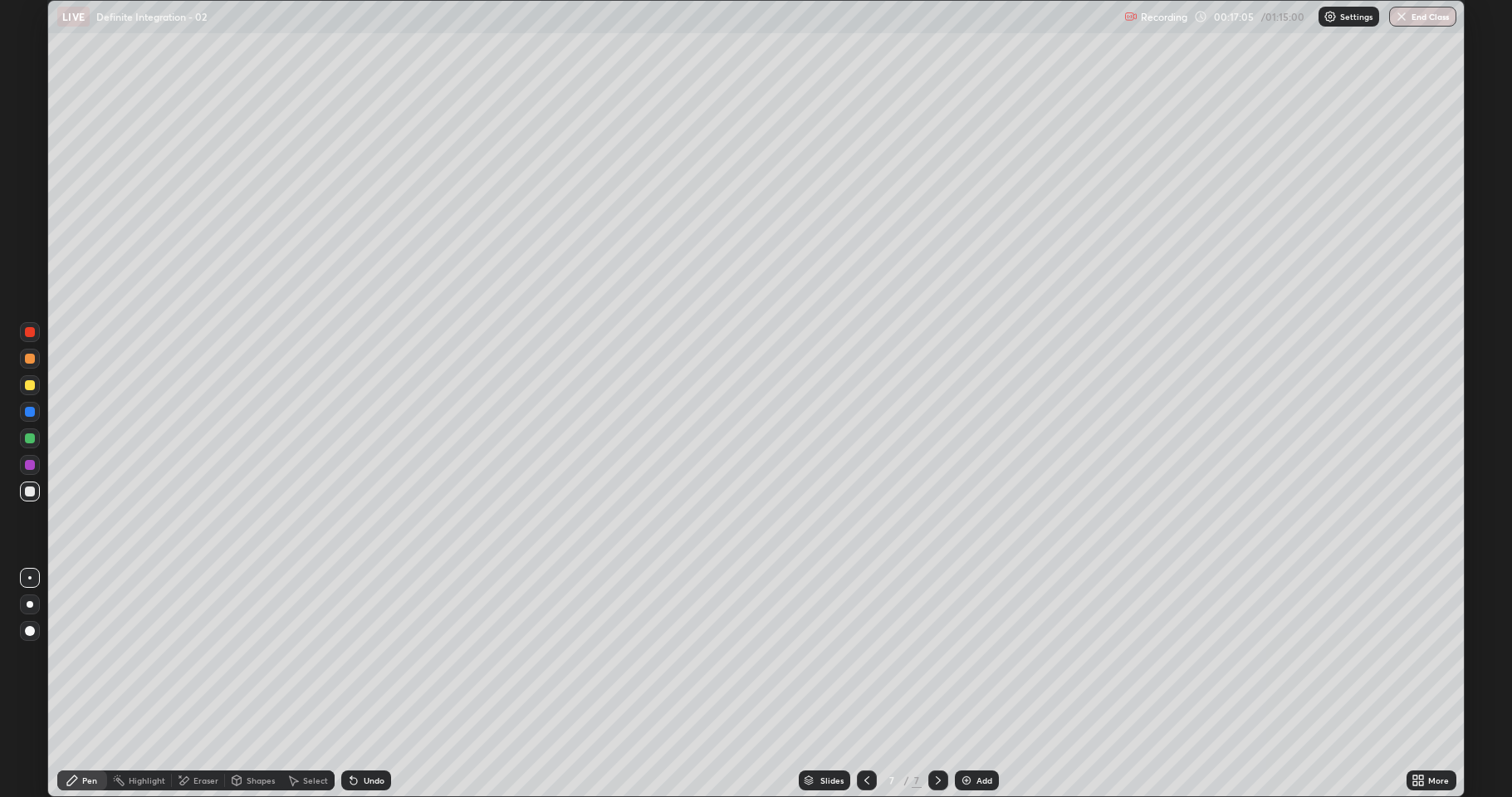
click at [0, 558] on div "Setting up your live class" at bounding box center [756, 398] width 1512 height 797
click at [867, 656] on div at bounding box center [867, 780] width 20 height 20
click at [940, 656] on icon at bounding box center [939, 780] width 13 height 13
click at [867, 656] on icon at bounding box center [867, 780] width 13 height 13
click at [937, 656] on icon at bounding box center [939, 780] width 13 height 13
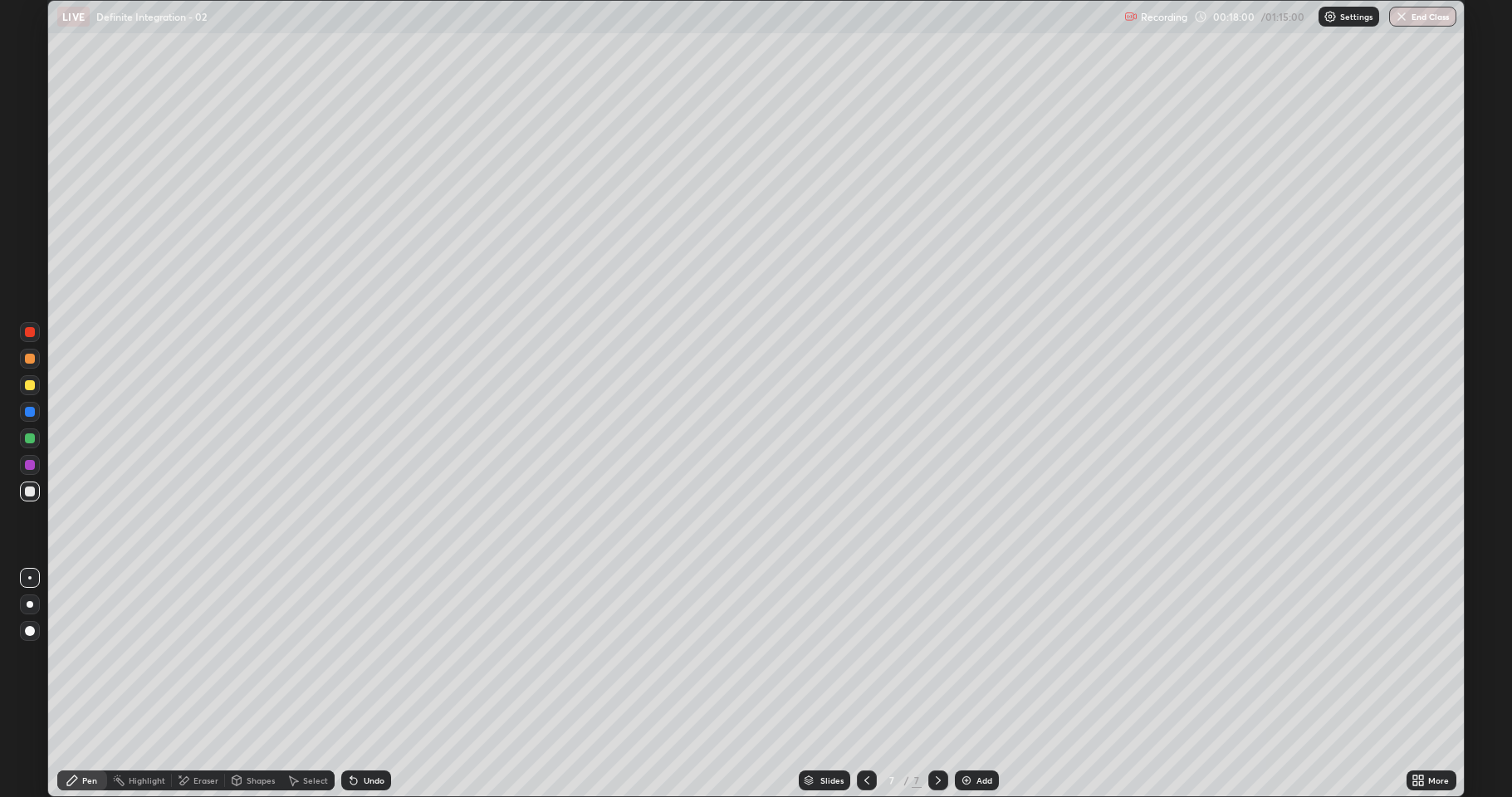
click at [869, 656] on icon at bounding box center [867, 780] width 13 height 13
click at [937, 656] on icon at bounding box center [939, 780] width 13 height 13
click at [984, 656] on div "Add" at bounding box center [984, 780] width 16 height 8
click at [367, 656] on div "Undo" at bounding box center [366, 780] width 50 height 20
click at [368, 656] on div "Undo" at bounding box center [366, 780] width 50 height 20
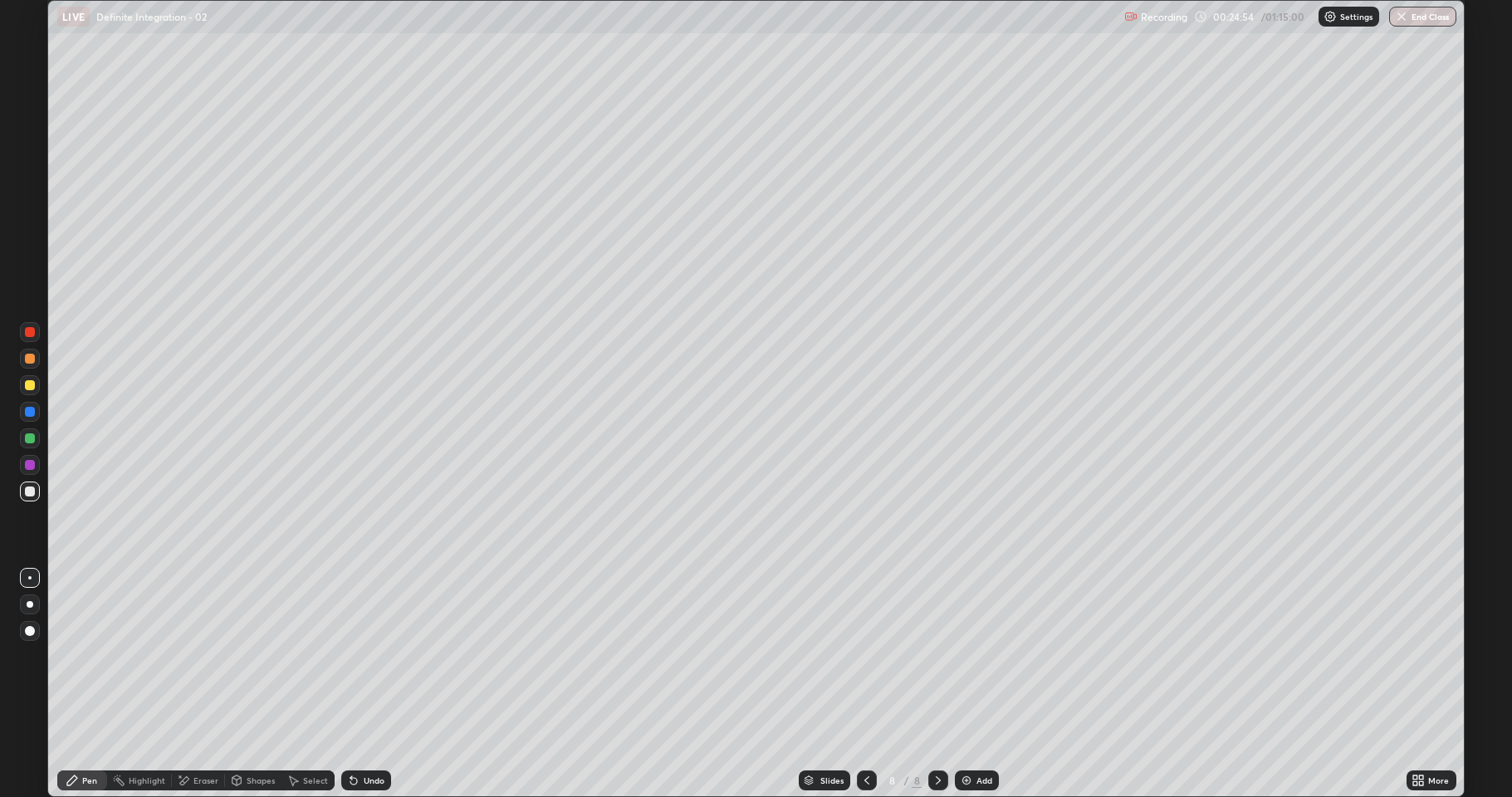
click at [202, 656] on div "Eraser" at bounding box center [206, 780] width 25 height 8
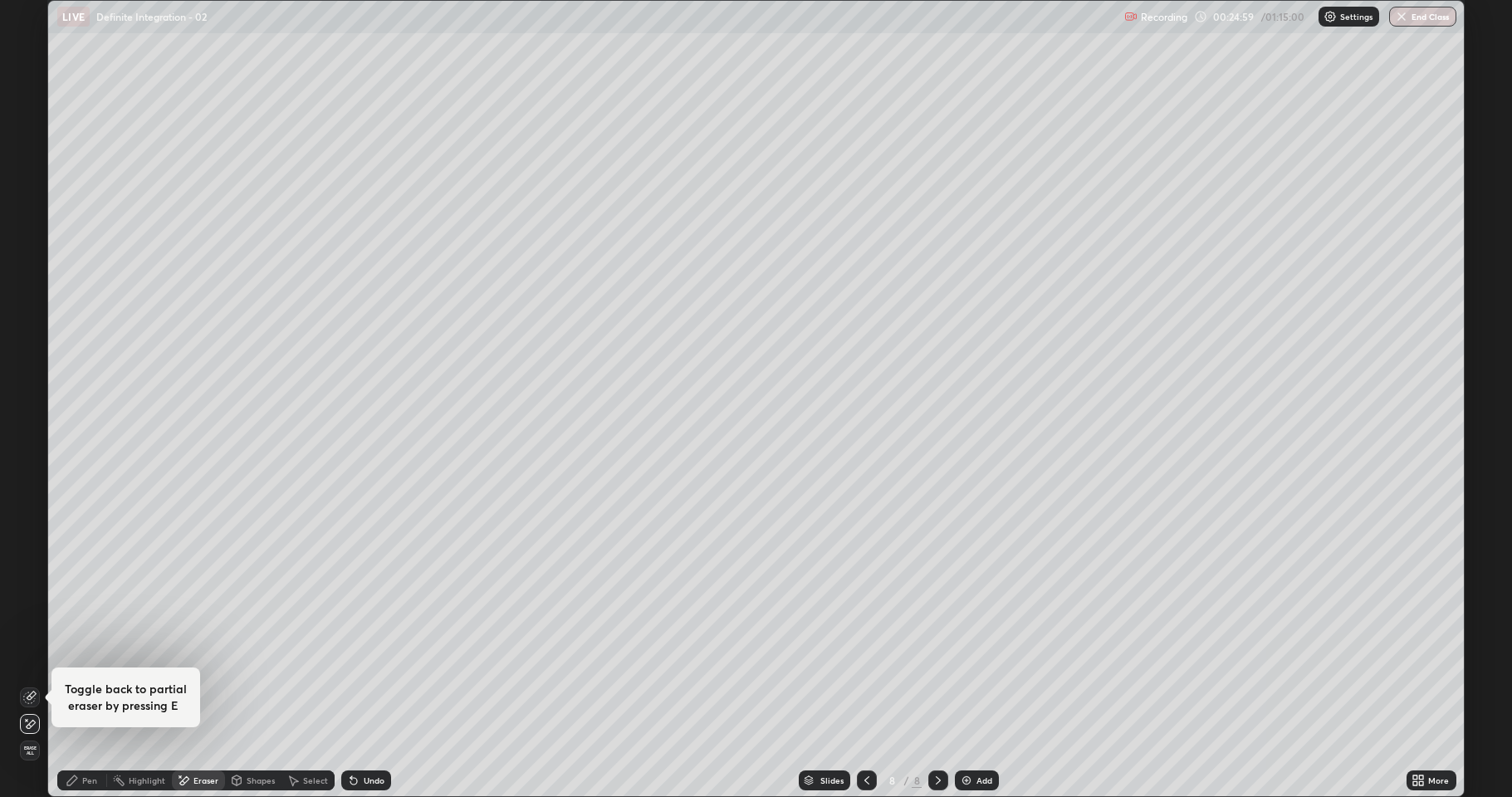
click at [80, 656] on div "Pen" at bounding box center [83, 780] width 50 height 20
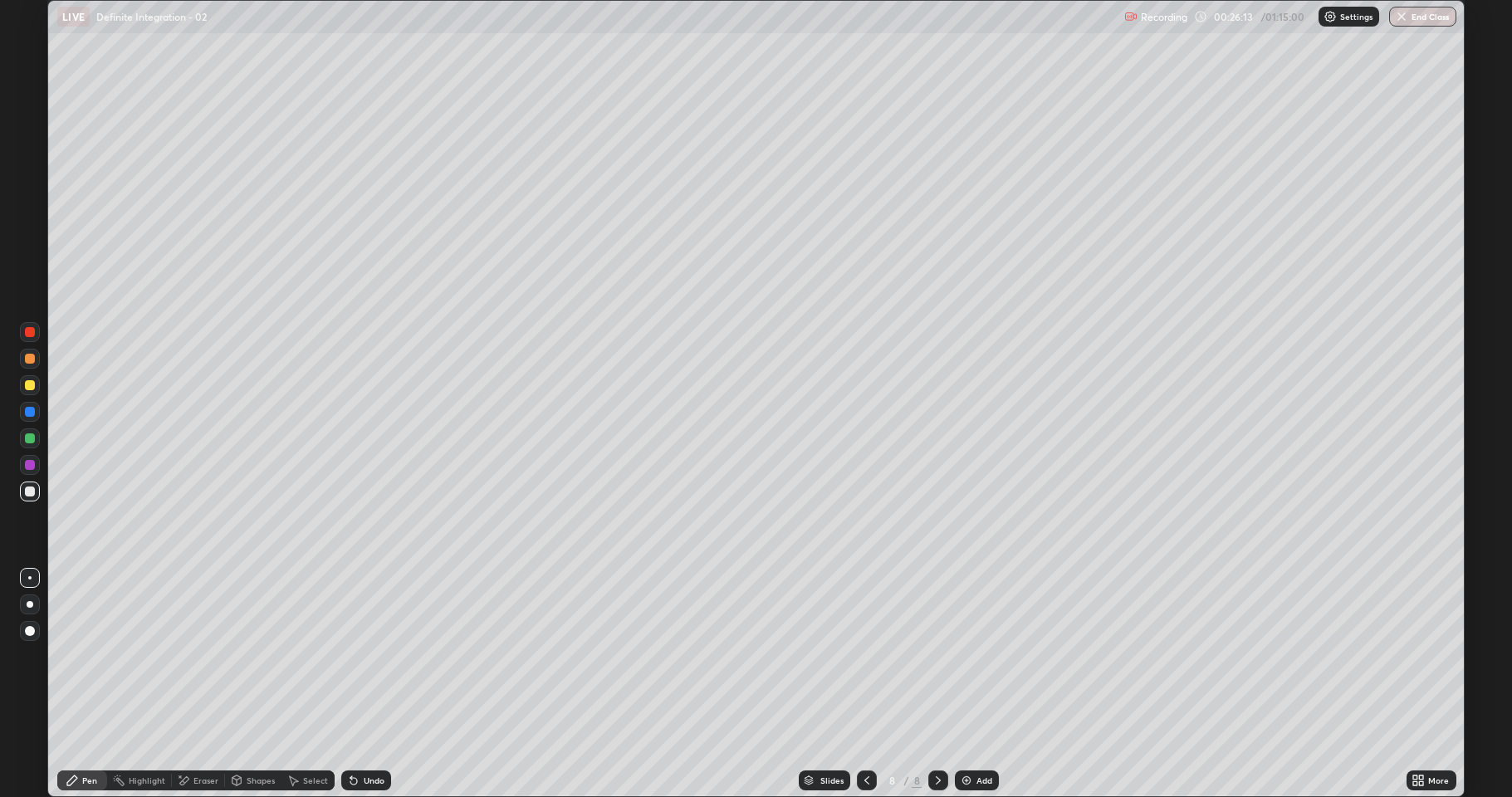
click at [359, 656] on div "Undo" at bounding box center [366, 780] width 50 height 20
click at [363, 656] on div "Undo" at bounding box center [373, 780] width 21 height 8
click at [984, 656] on div "Add" at bounding box center [984, 780] width 16 height 8
click at [865, 656] on icon at bounding box center [867, 780] width 13 height 13
click at [937, 656] on icon at bounding box center [939, 780] width 13 height 13
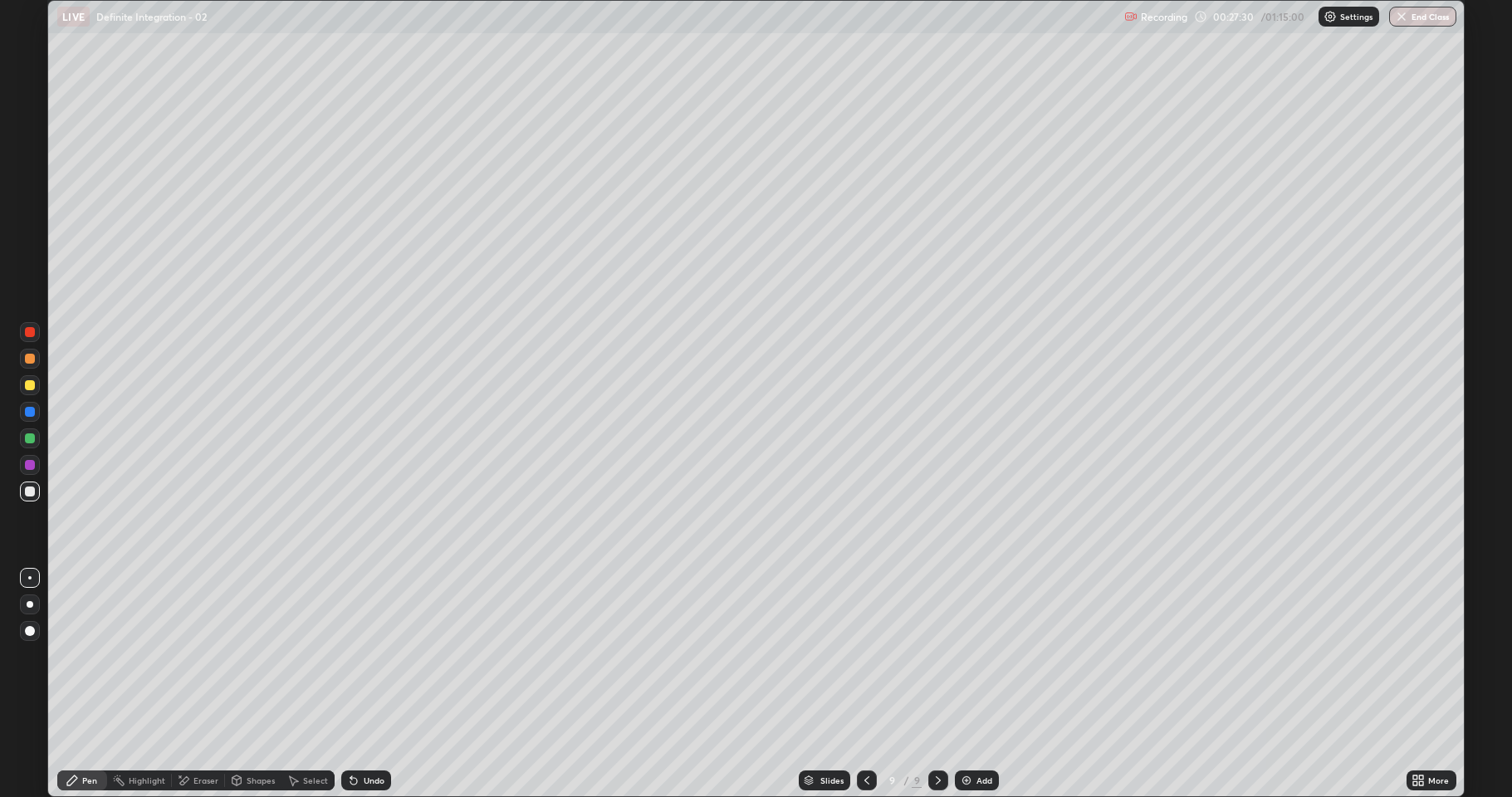
click at [863, 656] on div at bounding box center [867, 780] width 20 height 33
click at [937, 656] on icon at bounding box center [939, 780] width 5 height 8
click at [865, 656] on icon at bounding box center [867, 780] width 13 height 13
click at [937, 656] on icon at bounding box center [939, 780] width 13 height 13
click at [865, 656] on icon at bounding box center [867, 780] width 13 height 13
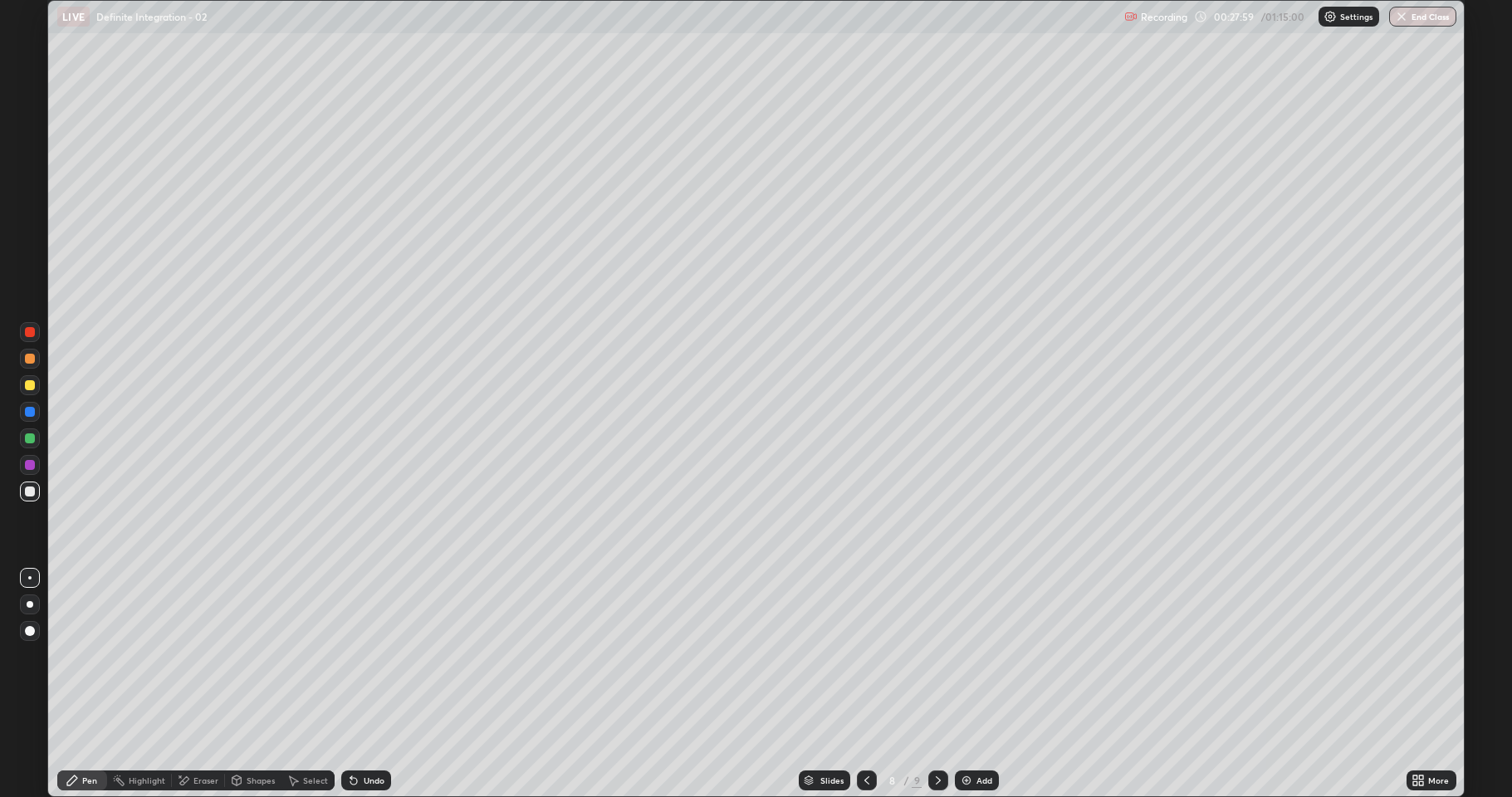
click at [937, 656] on icon at bounding box center [939, 780] width 5 height 8
click at [865, 656] on icon at bounding box center [867, 780] width 13 height 13
click at [937, 656] on icon at bounding box center [939, 780] width 13 height 13
click at [865, 656] on icon at bounding box center [867, 780] width 13 height 13
click at [30, 385] on div at bounding box center [30, 385] width 10 height 10
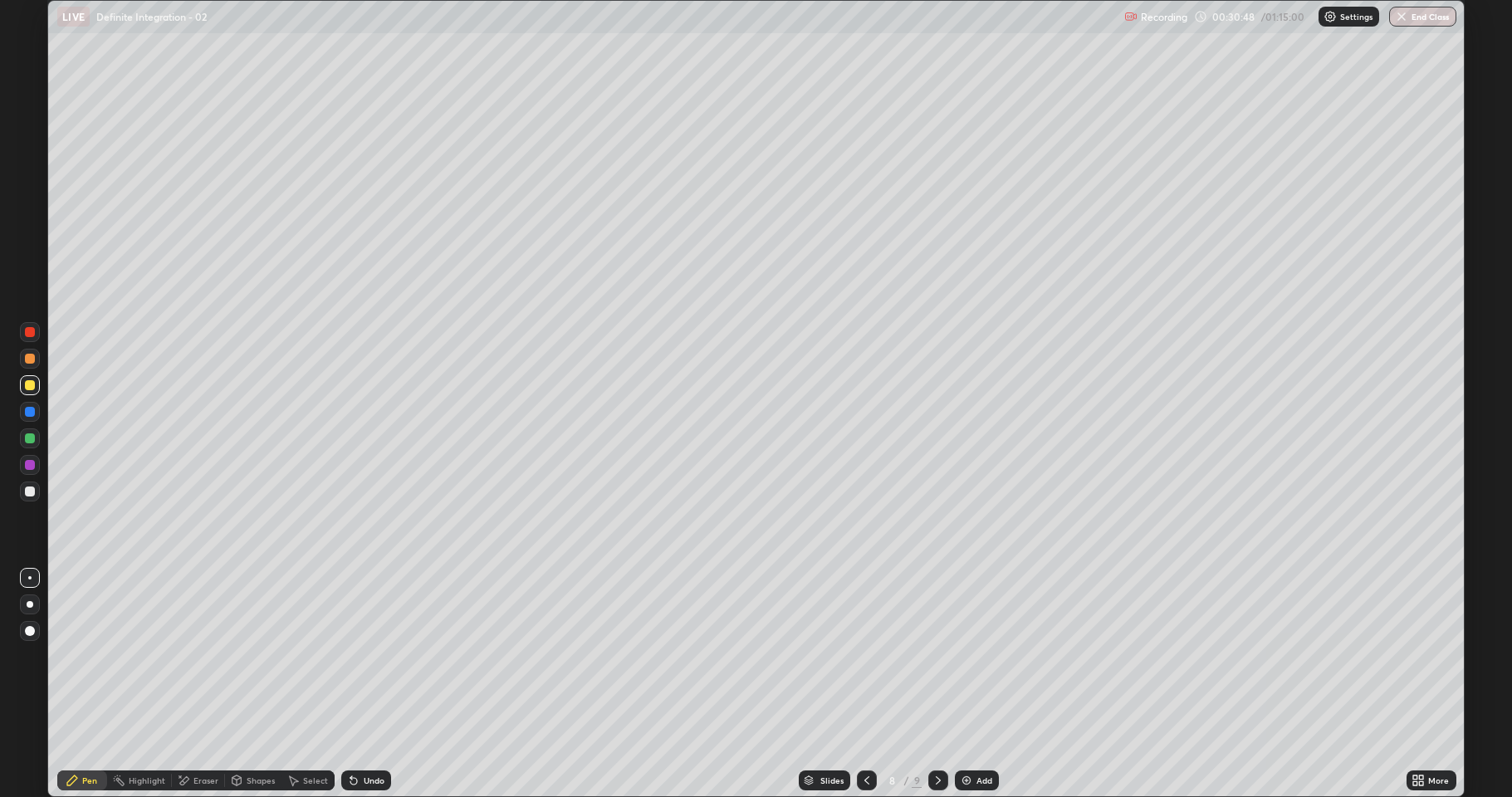
click at [939, 656] on div at bounding box center [939, 780] width 20 height 20
click at [199, 656] on div "Eraser" at bounding box center [198, 780] width 53 height 20
click at [78, 656] on div "Pen" at bounding box center [83, 780] width 50 height 20
click at [858, 656] on div at bounding box center [867, 780] width 20 height 20
click at [939, 656] on icon at bounding box center [939, 780] width 13 height 13
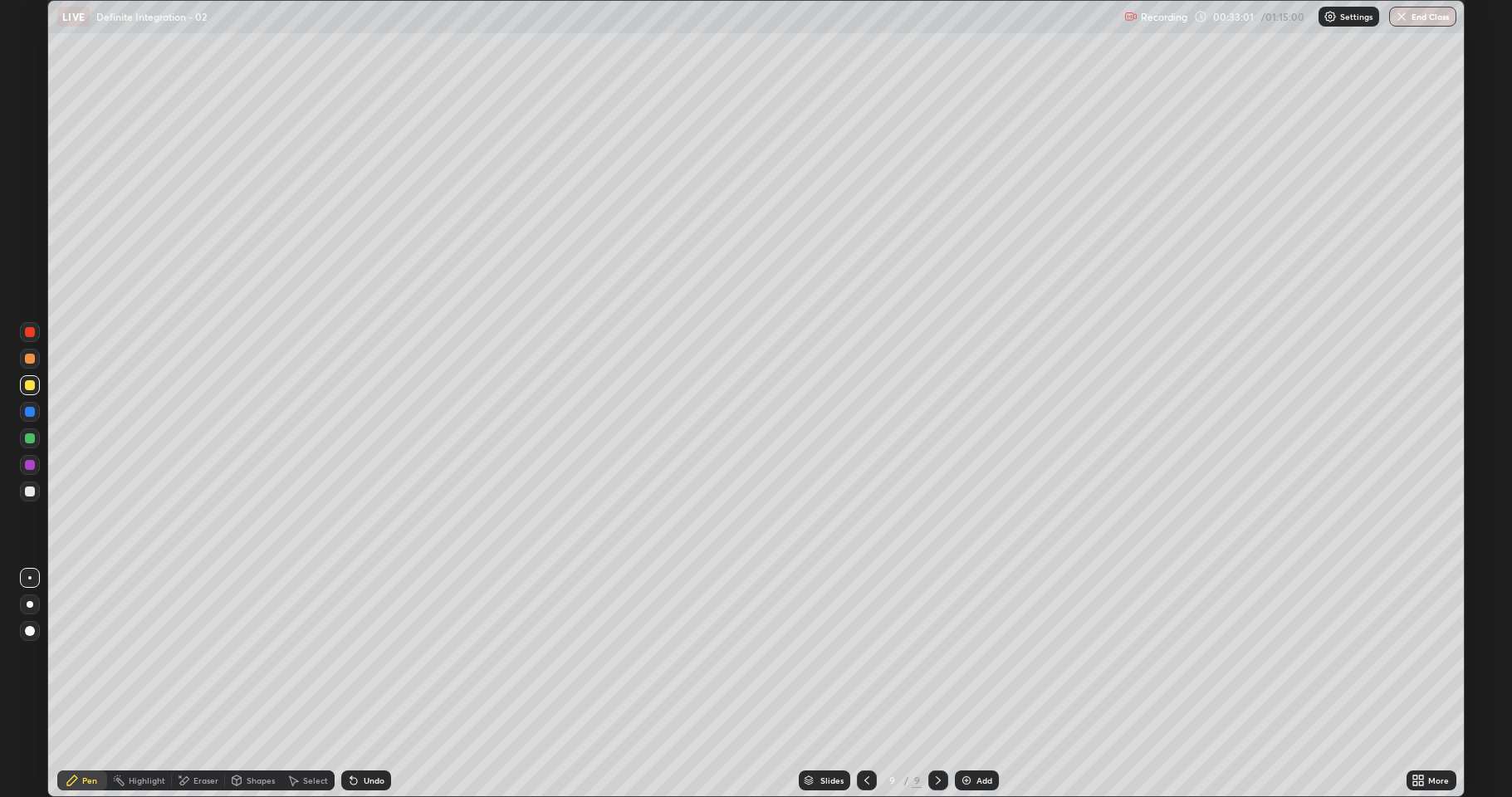
click at [865, 656] on div at bounding box center [867, 780] width 20 height 33
click at [937, 656] on icon at bounding box center [939, 780] width 13 height 13
click at [969, 656] on img at bounding box center [967, 780] width 13 height 13
click at [26, 488] on div at bounding box center [30, 492] width 10 height 10
click at [379, 656] on div "Undo" at bounding box center [366, 780] width 50 height 20
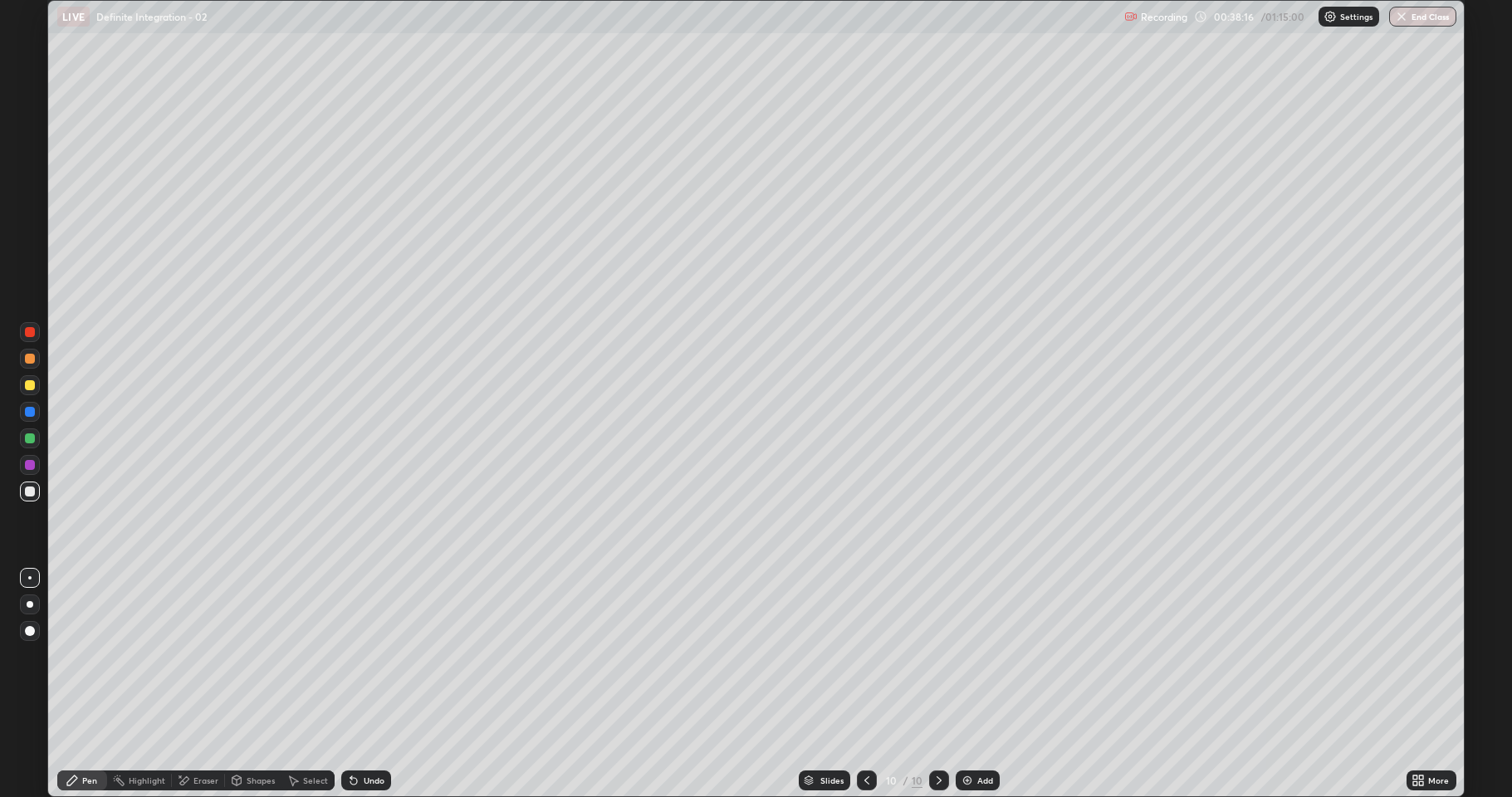
click at [375, 656] on div "Undo" at bounding box center [373, 780] width 21 height 8
click at [378, 656] on div "Undo" at bounding box center [366, 780] width 50 height 20
click at [379, 656] on div "Undo" at bounding box center [373, 780] width 21 height 8
click at [384, 656] on div "Undo" at bounding box center [366, 780] width 50 height 20
click at [382, 656] on div "Undo" at bounding box center [366, 780] width 50 height 20
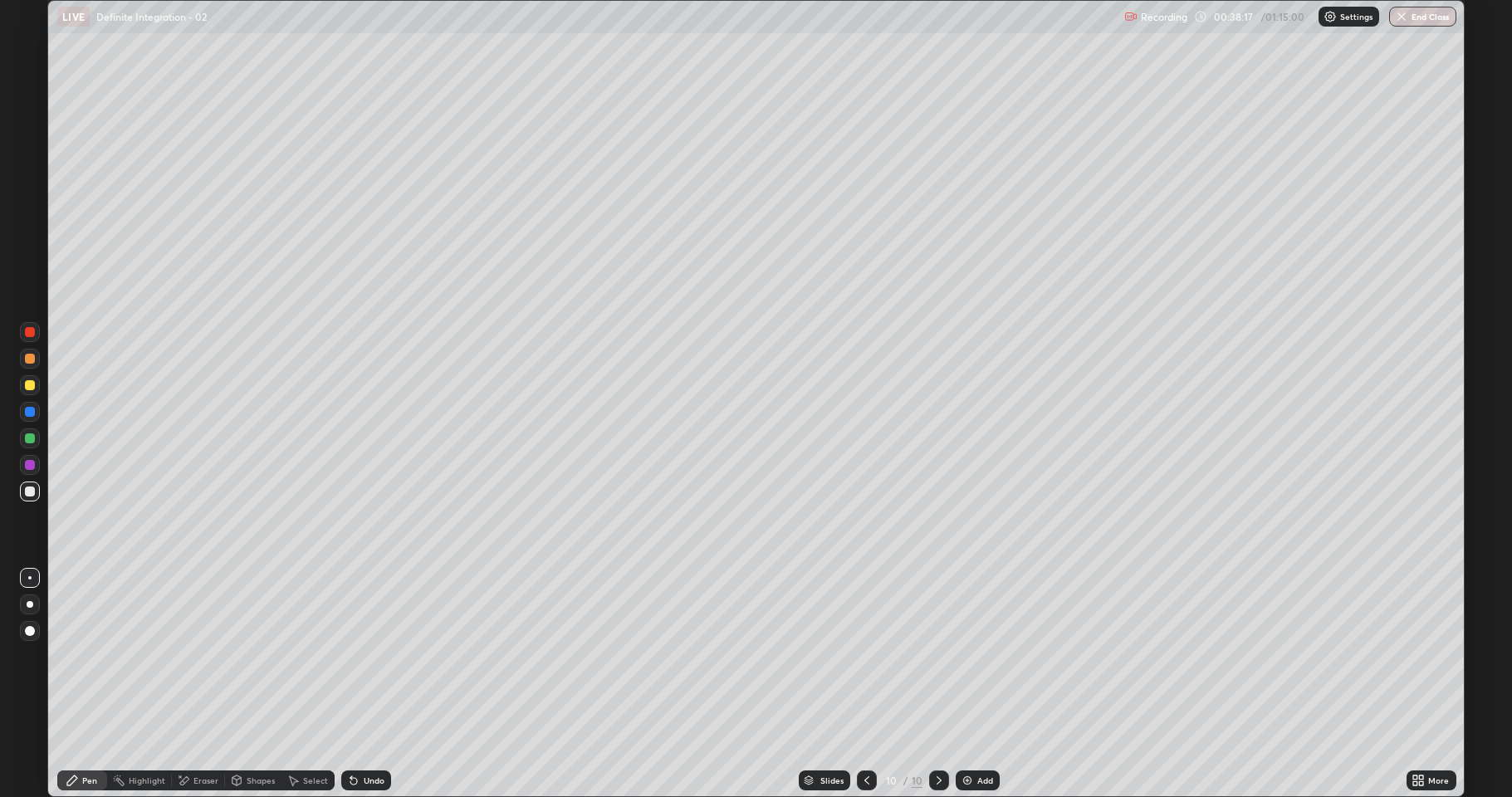
click at [385, 656] on div "Undo" at bounding box center [366, 780] width 50 height 20
click at [383, 656] on div "Undo" at bounding box center [366, 780] width 50 height 20
click at [378, 656] on div "Undo" at bounding box center [373, 780] width 21 height 8
click at [381, 656] on div "Undo" at bounding box center [373, 780] width 21 height 8
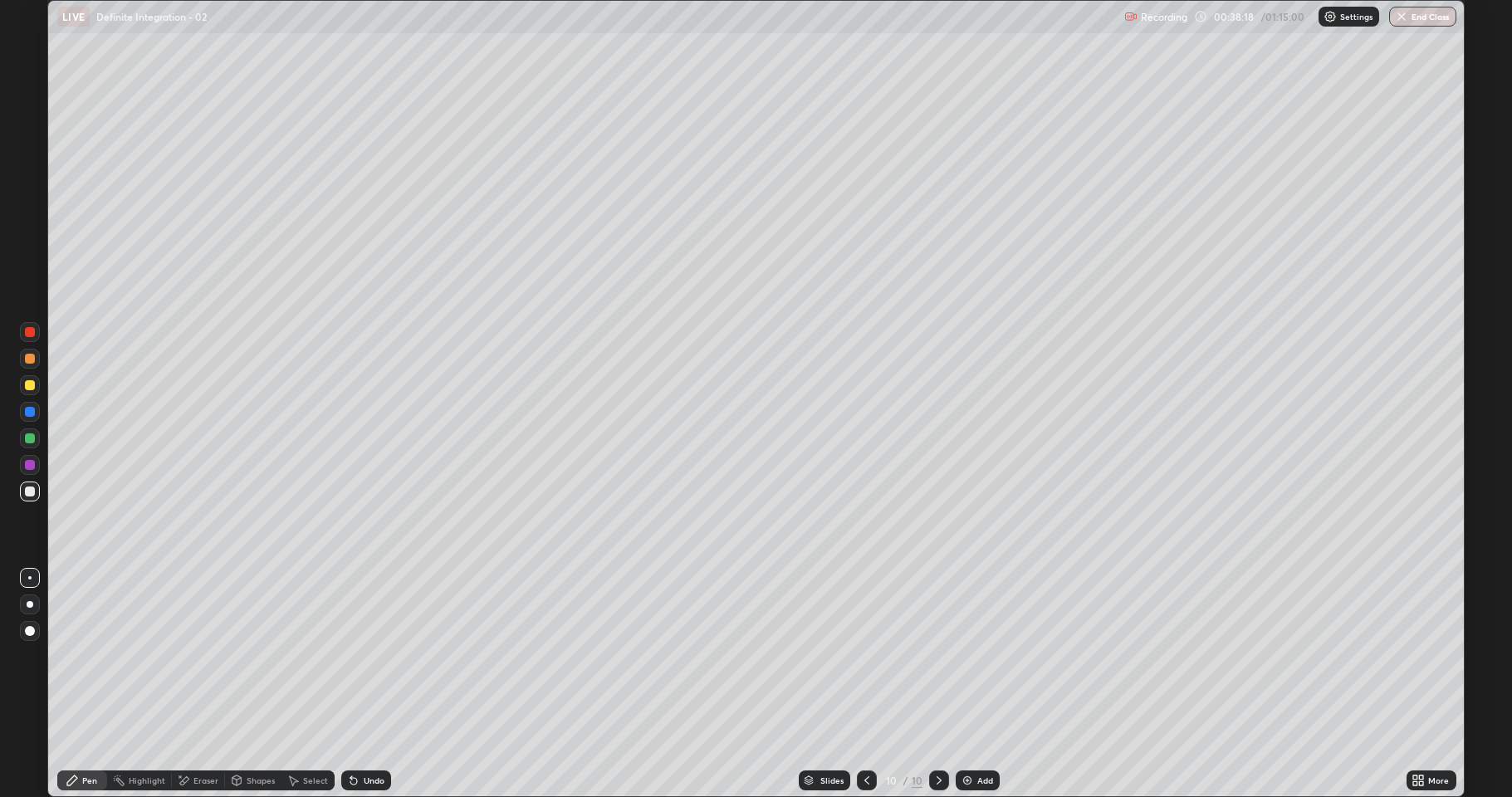
click at [379, 656] on div "Undo" at bounding box center [373, 780] width 21 height 8
click at [384, 656] on div "Undo" at bounding box center [366, 780] width 50 height 20
click at [385, 656] on div "Undo" at bounding box center [366, 780] width 50 height 20
click at [384, 656] on div "Undo" at bounding box center [366, 780] width 50 height 20
click at [387, 656] on div "Undo" at bounding box center [366, 780] width 50 height 20
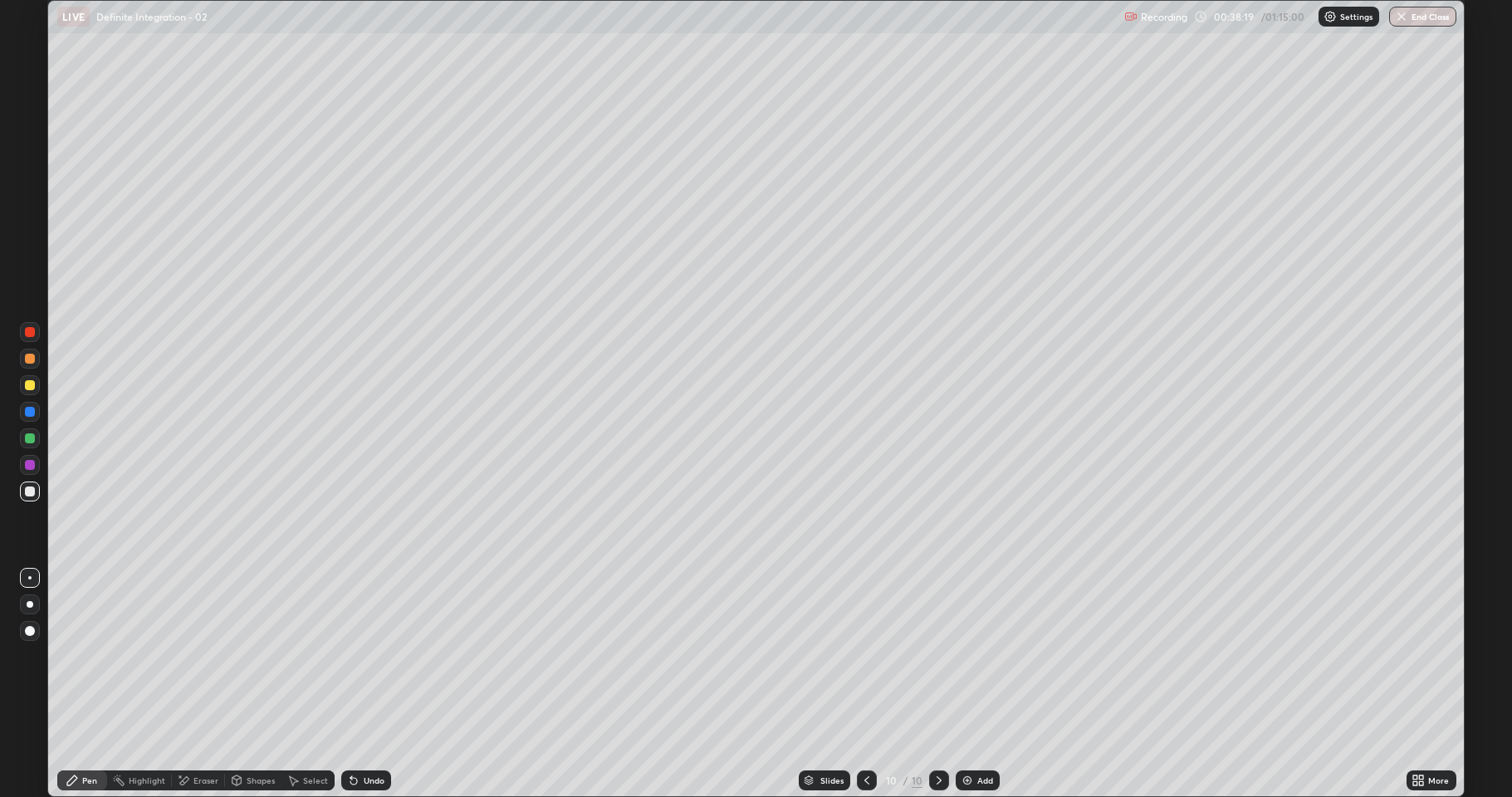
click at [383, 656] on div "Undo" at bounding box center [366, 780] width 50 height 20
click at [386, 656] on div "Undo" at bounding box center [366, 780] width 50 height 20
click at [385, 656] on div "Undo" at bounding box center [366, 780] width 50 height 20
click at [358, 656] on div "Undo" at bounding box center [366, 780] width 50 height 20
click at [360, 656] on div "Undo" at bounding box center [366, 780] width 50 height 20
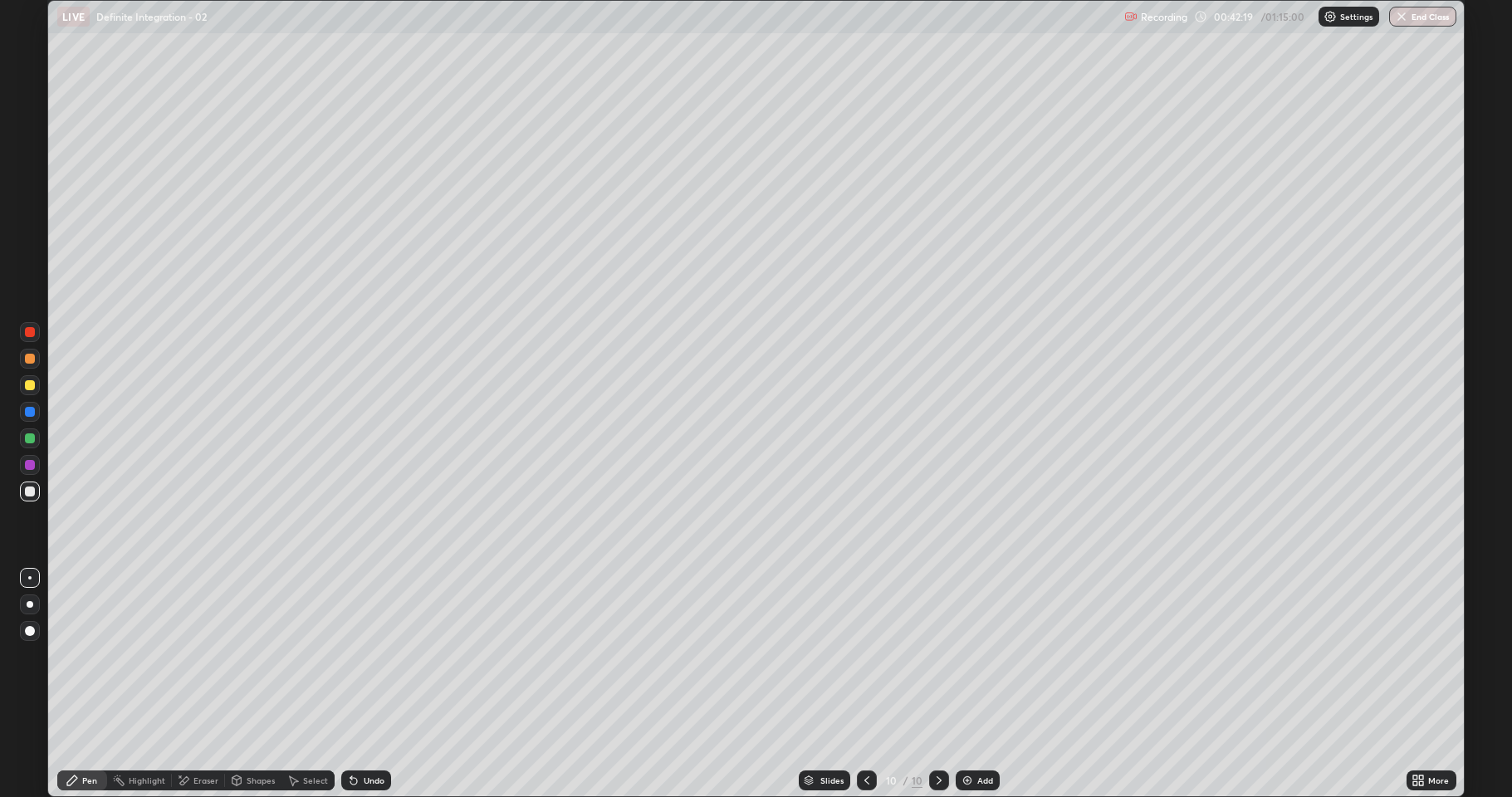
click at [972, 656] on img at bounding box center [968, 780] width 13 height 13
click at [863, 656] on div at bounding box center [867, 780] width 20 height 20
click at [937, 656] on icon at bounding box center [939, 780] width 13 height 13
click at [974, 656] on div "Add" at bounding box center [977, 780] width 44 height 20
click at [380, 656] on div "Undo" at bounding box center [366, 780] width 50 height 20
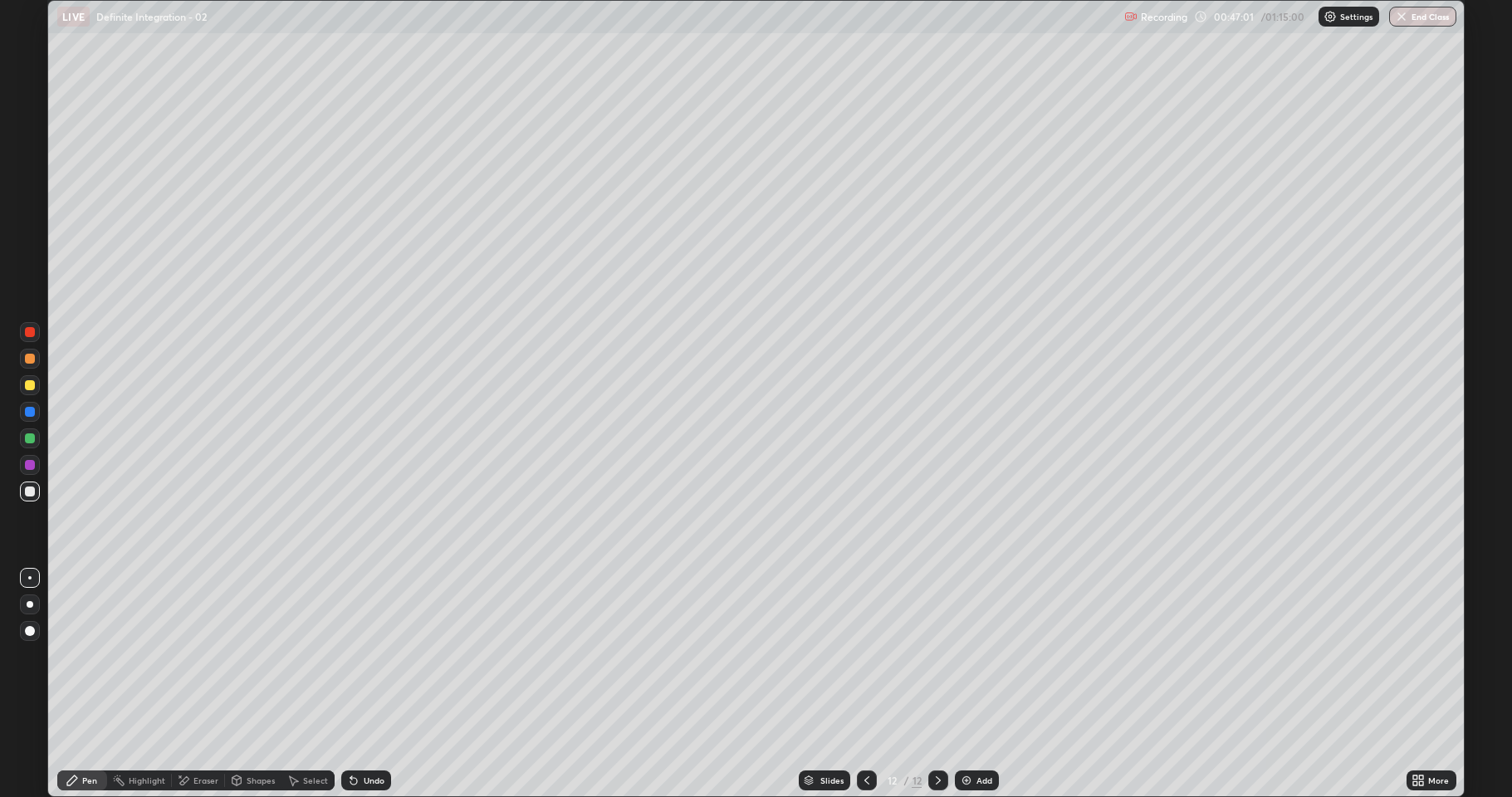
click at [379, 656] on div "Undo" at bounding box center [363, 780] width 57 height 33
click at [971, 656] on div "Add" at bounding box center [977, 780] width 44 height 20
click at [194, 656] on div "Eraser" at bounding box center [206, 780] width 25 height 8
click at [77, 656] on div "Pen" at bounding box center [83, 780] width 50 height 20
click at [979, 656] on div "Add" at bounding box center [984, 780] width 16 height 8
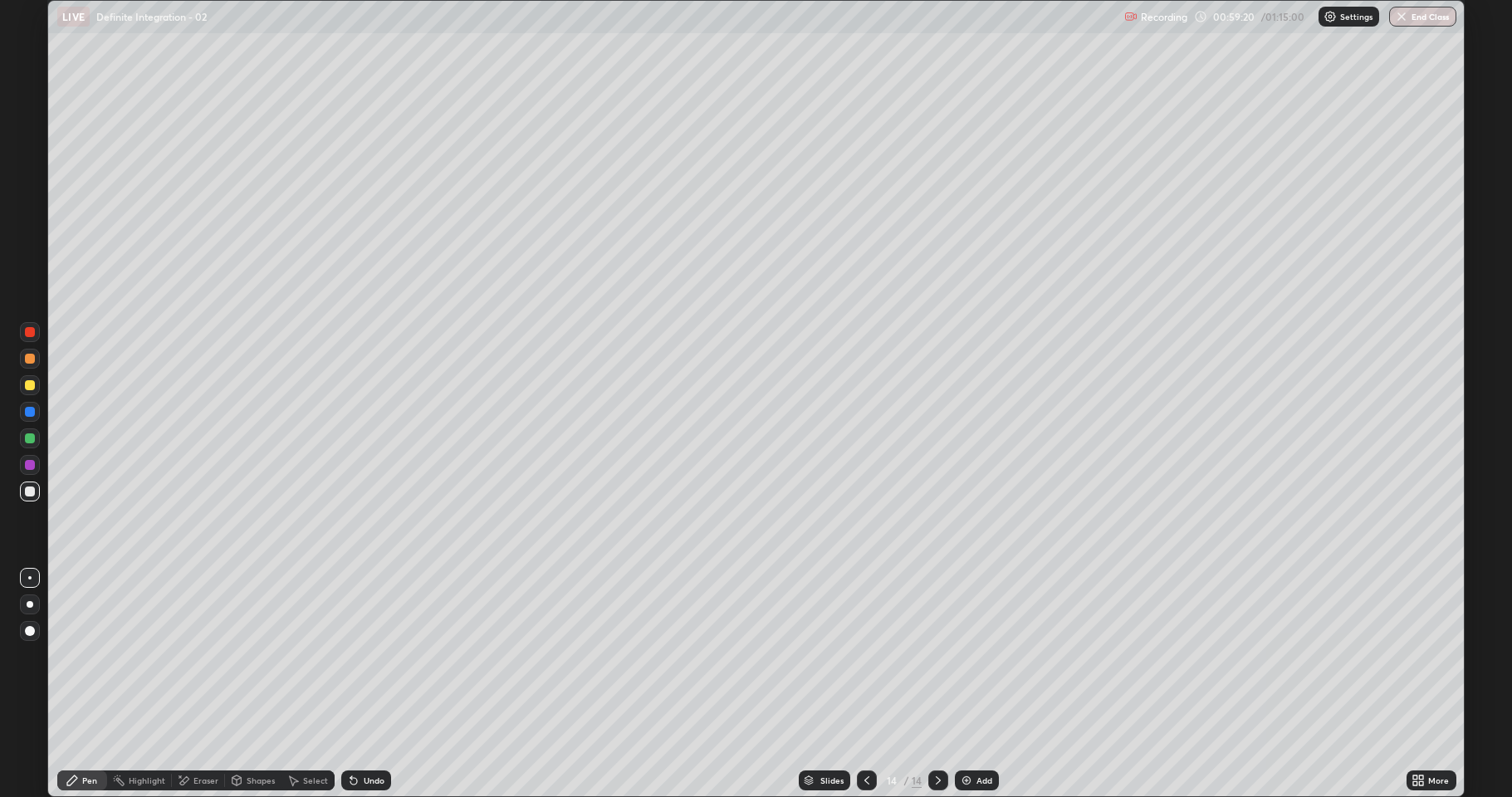
click at [299, 656] on div "Select" at bounding box center [308, 780] width 53 height 20
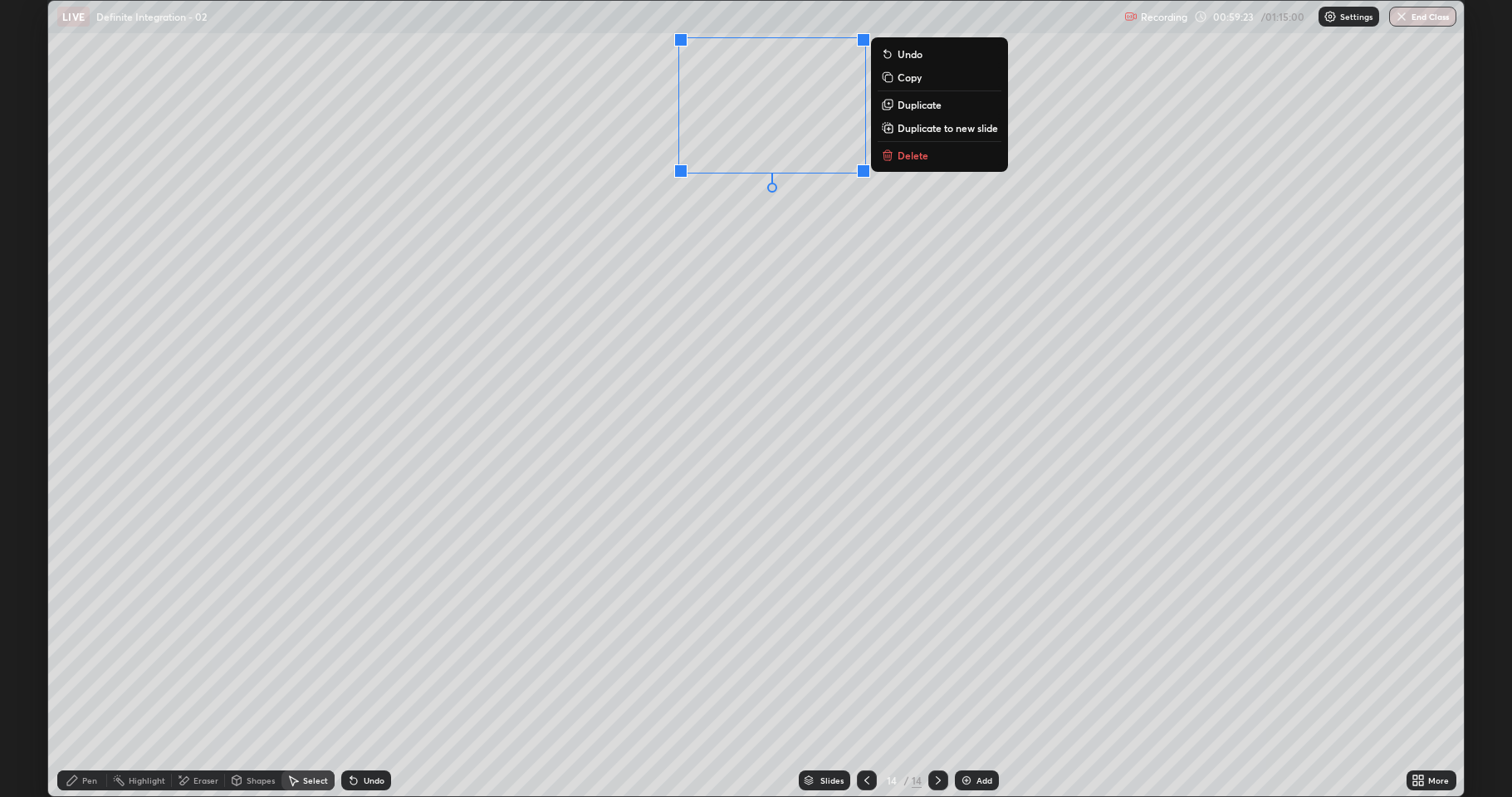
click at [90, 656] on div "Pen" at bounding box center [90, 780] width 15 height 8
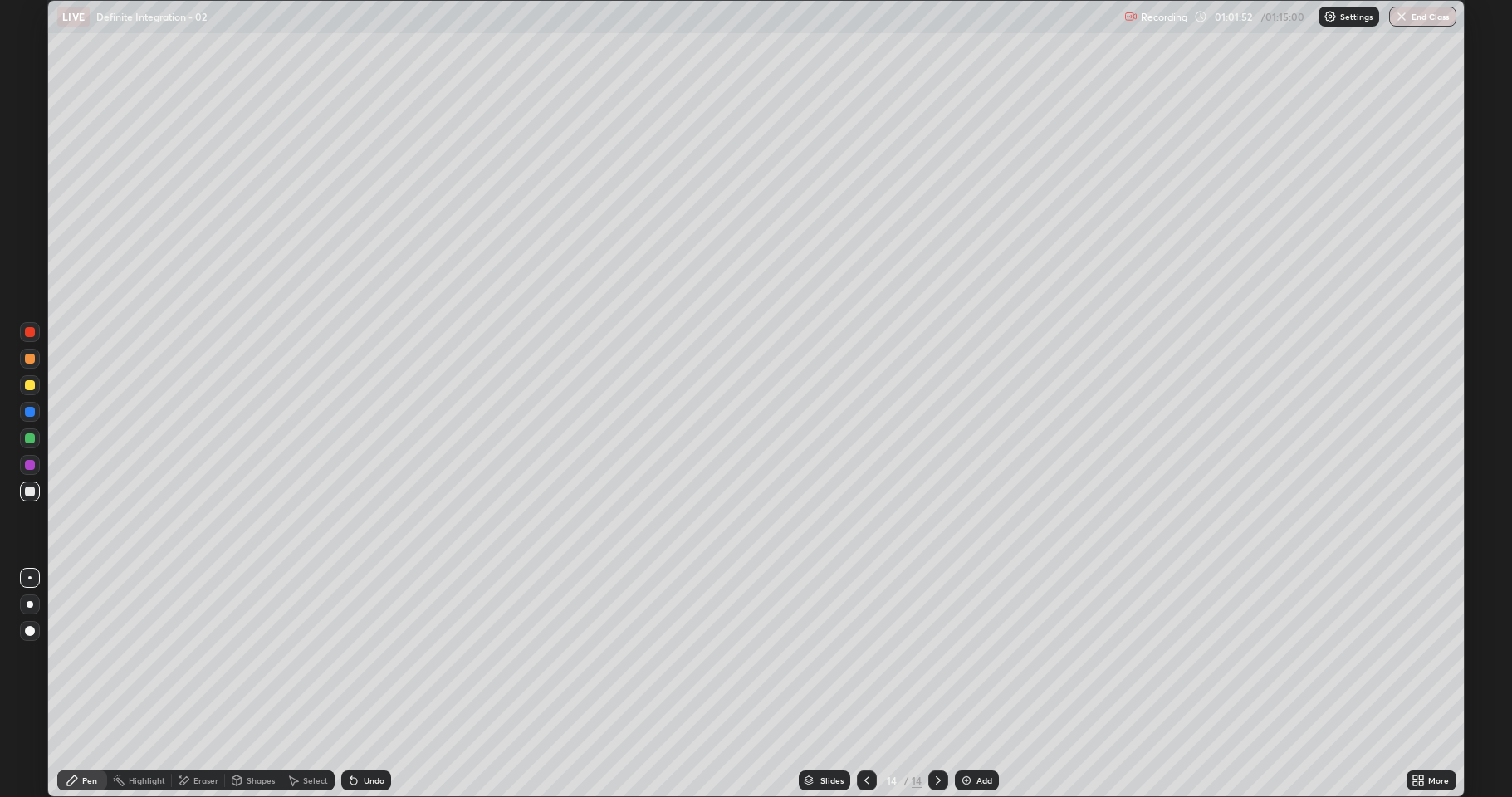
click at [191, 656] on div "Eraser" at bounding box center [198, 780] width 53 height 20
click at [86, 656] on div "Pen" at bounding box center [90, 780] width 15 height 8
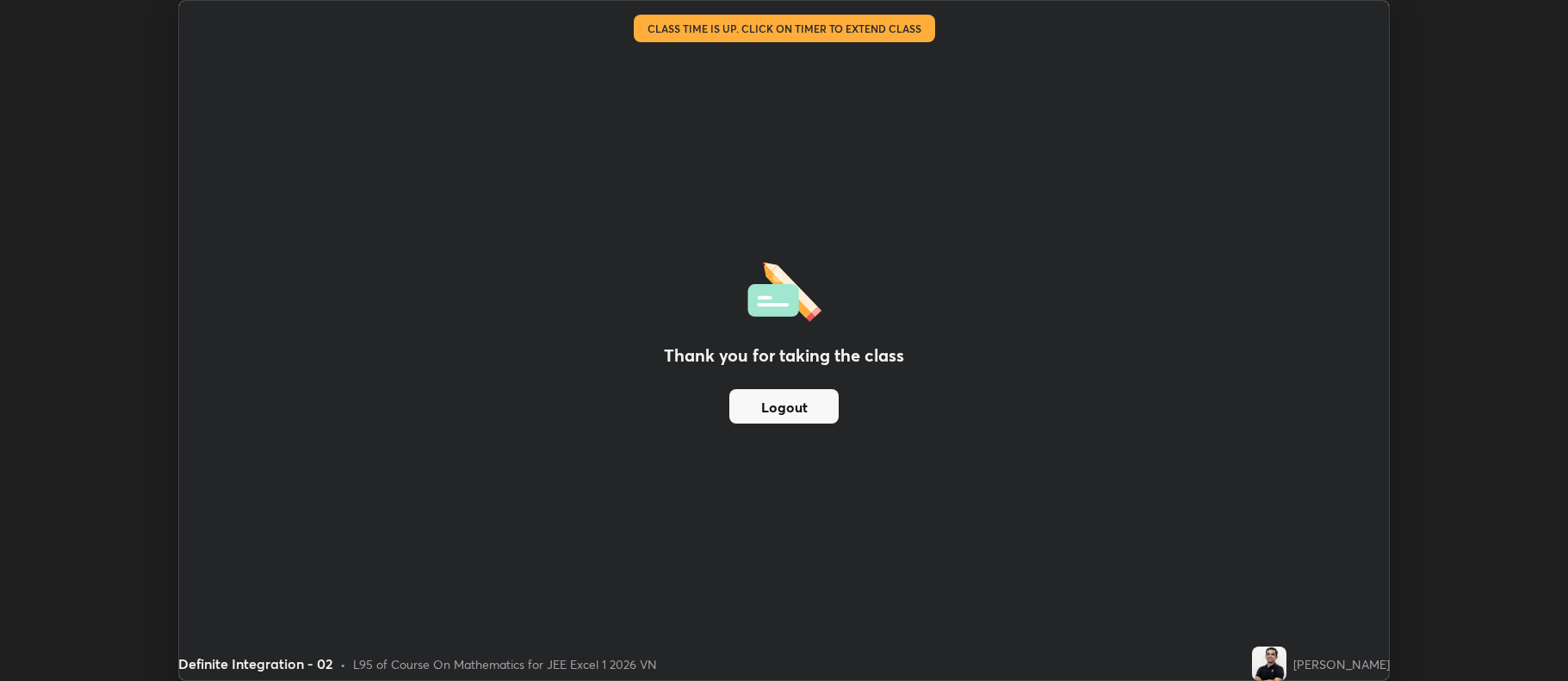
scroll to position [85408, 84538]
